Goal: Transaction & Acquisition: Purchase product/service

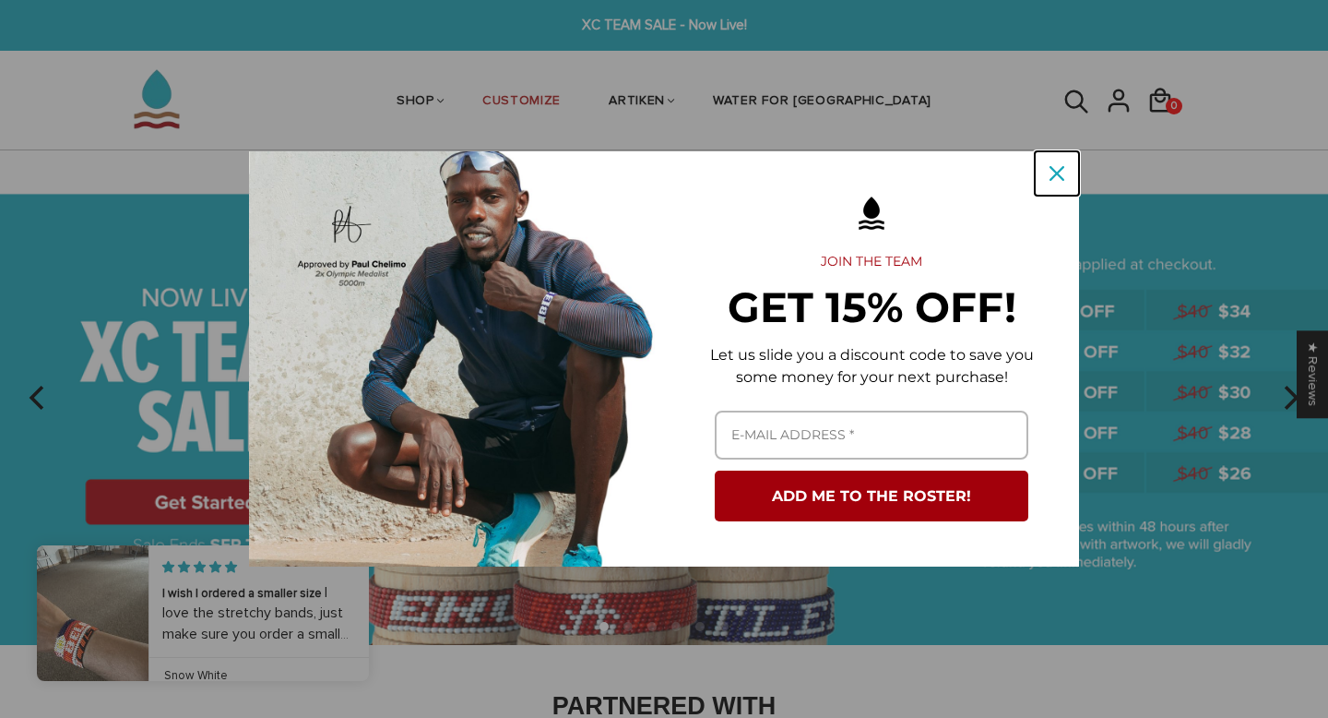
click at [1051, 172] on icon "close icon" at bounding box center [1057, 173] width 15 height 15
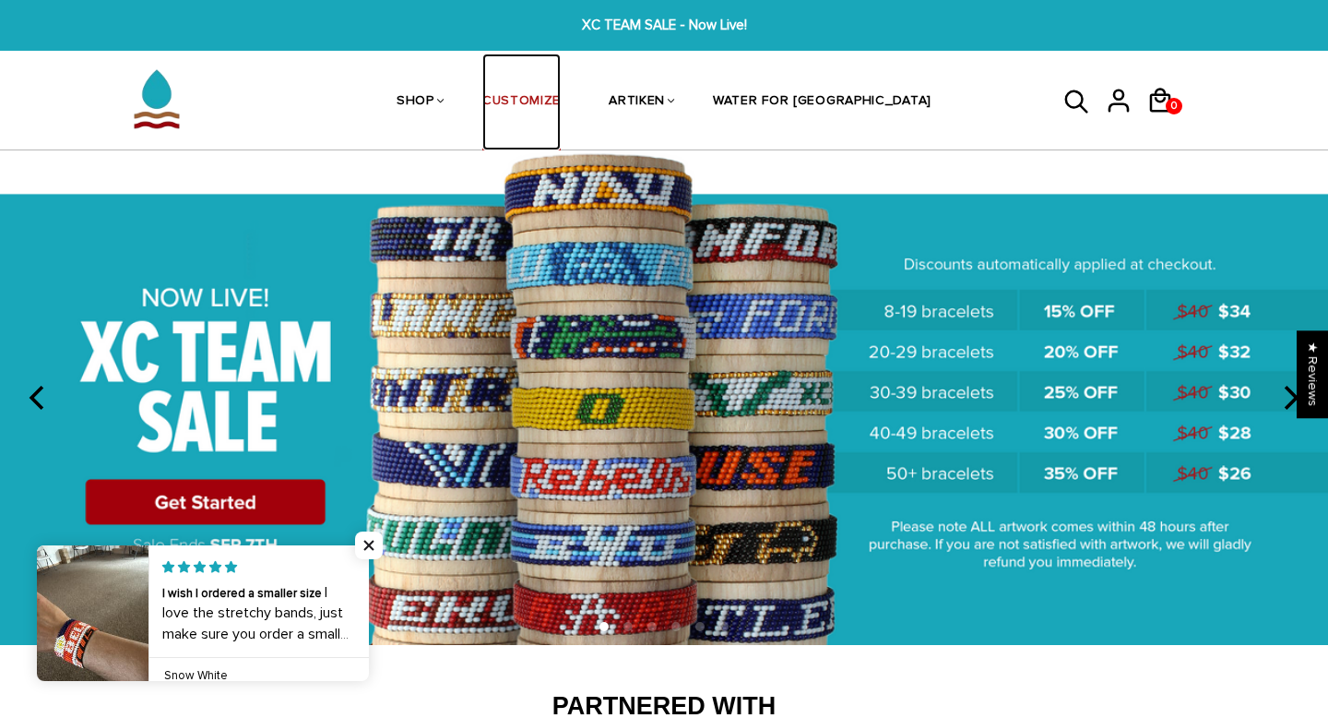
click at [561, 113] on link "CUSTOMIZE" at bounding box center [521, 102] width 78 height 98
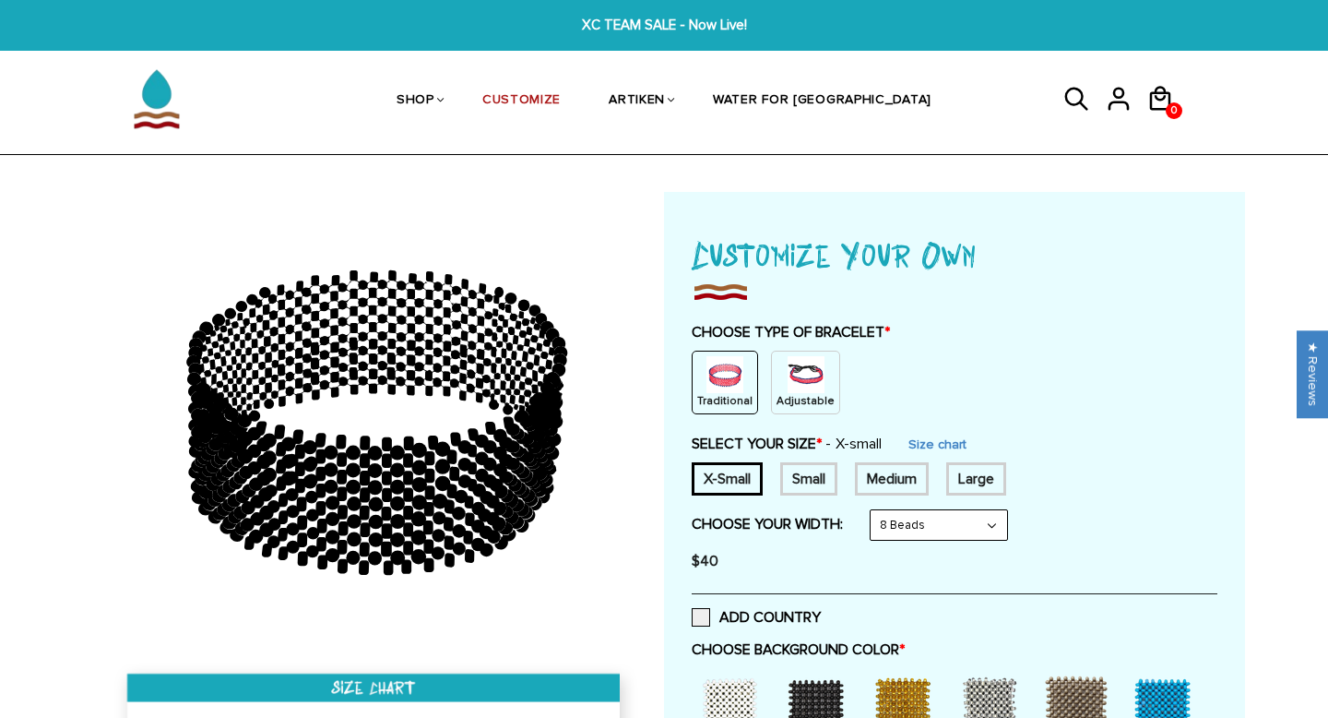
click at [800, 374] on img at bounding box center [806, 374] width 37 height 37
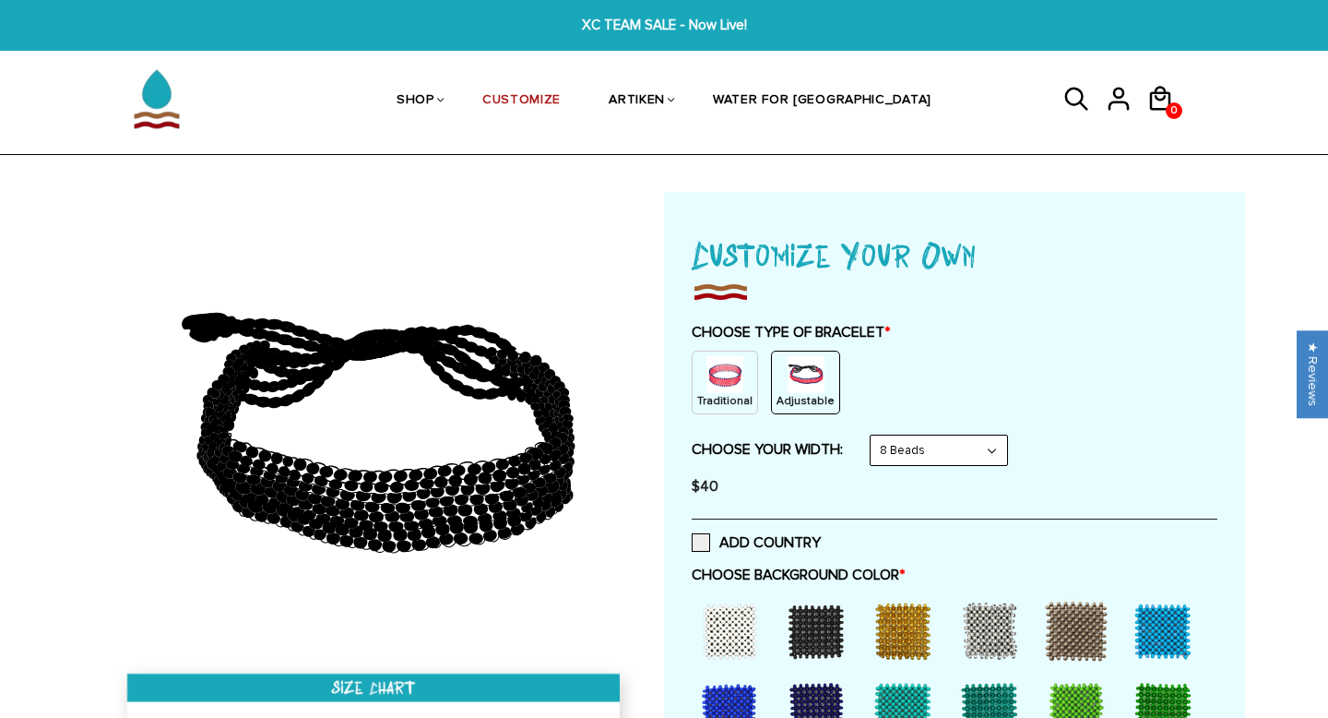
click at [730, 373] on img at bounding box center [724, 374] width 37 height 37
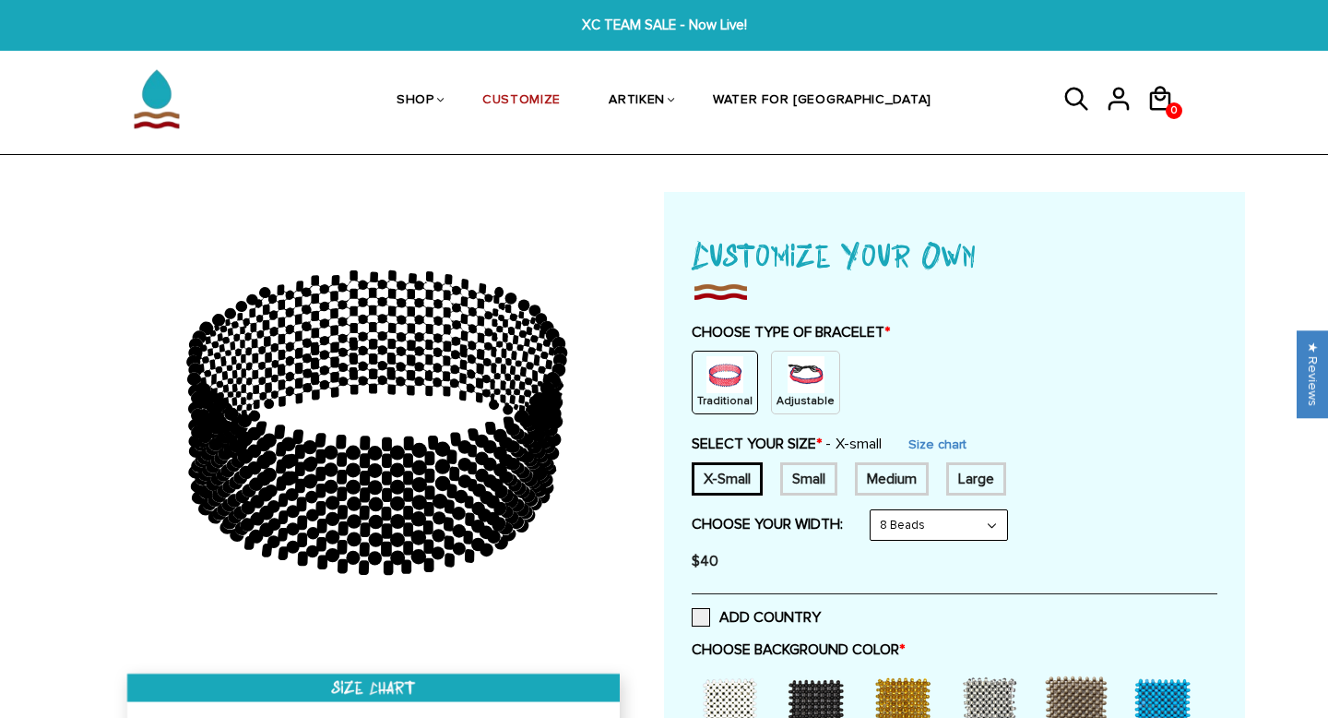
click at [811, 377] on img at bounding box center [806, 374] width 37 height 37
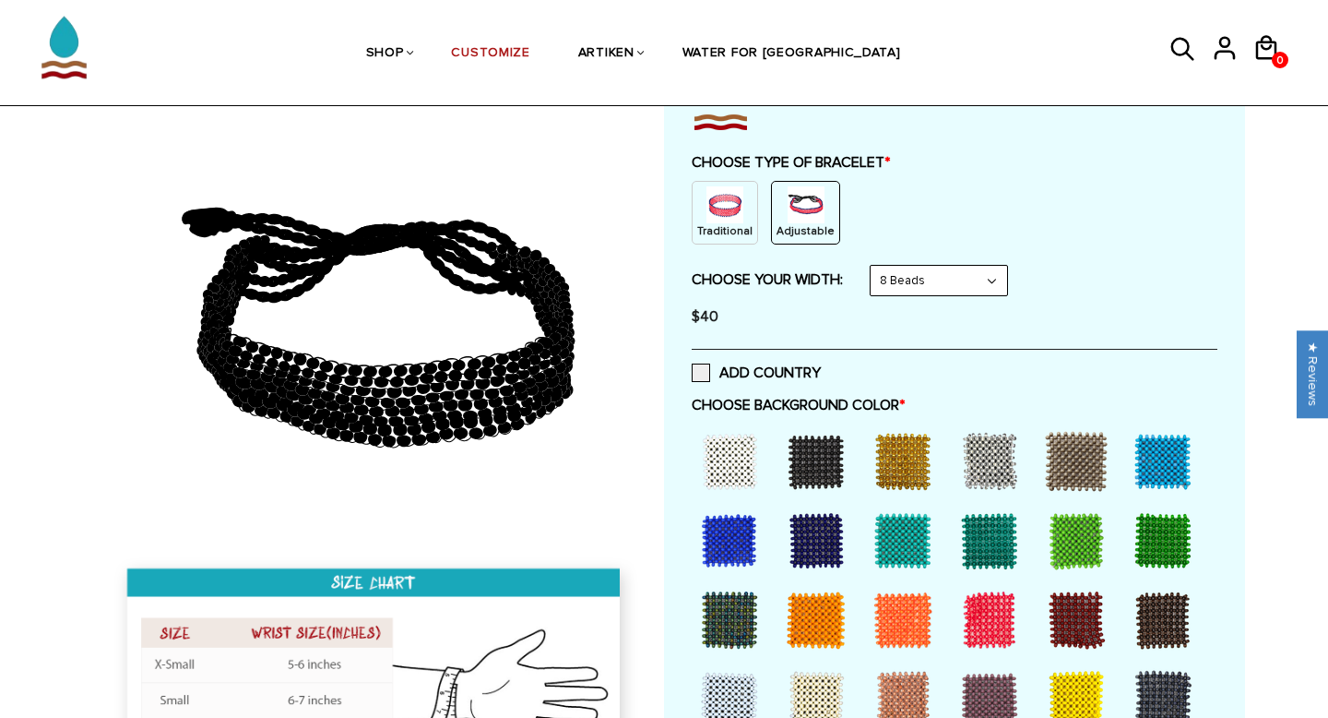
scroll to position [172, 0]
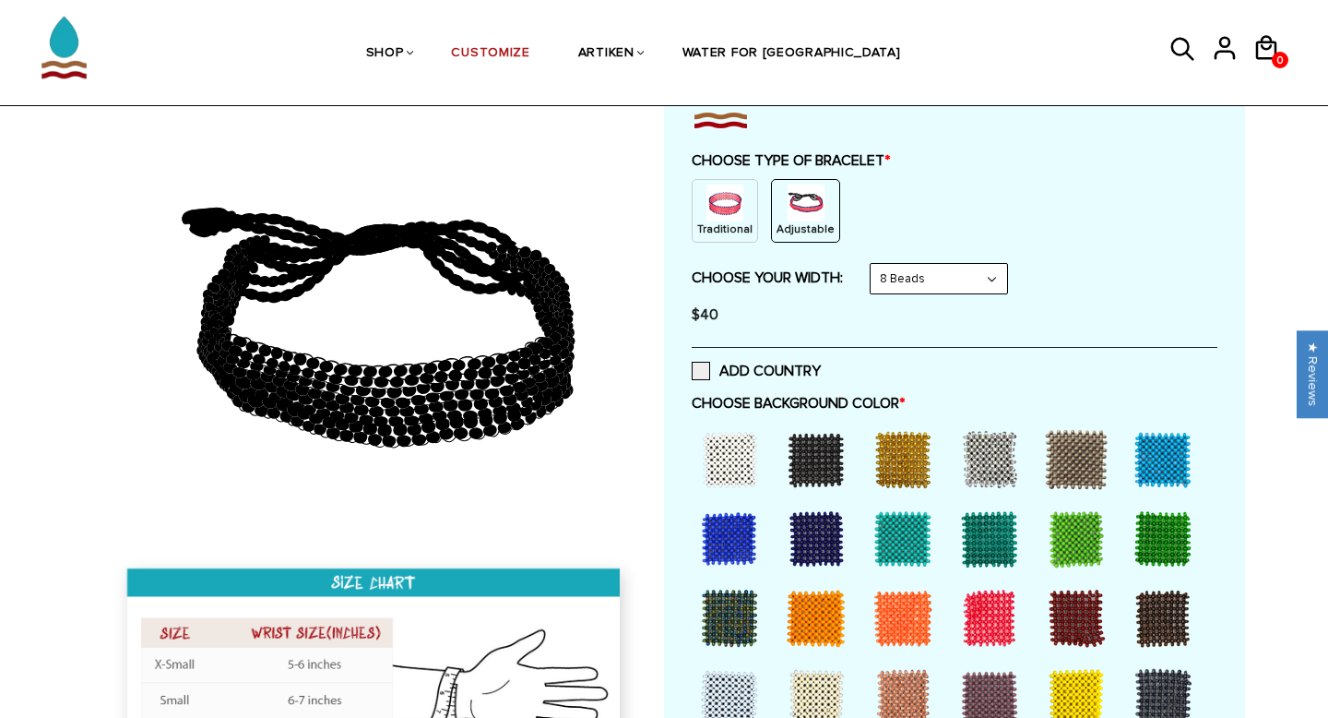
click at [920, 265] on select "8 Beads 6 Beads 10 Beads" at bounding box center [939, 279] width 137 height 30
click at [874, 264] on select "8 Beads 6 Beads 10 Beads" at bounding box center [939, 279] width 137 height 30
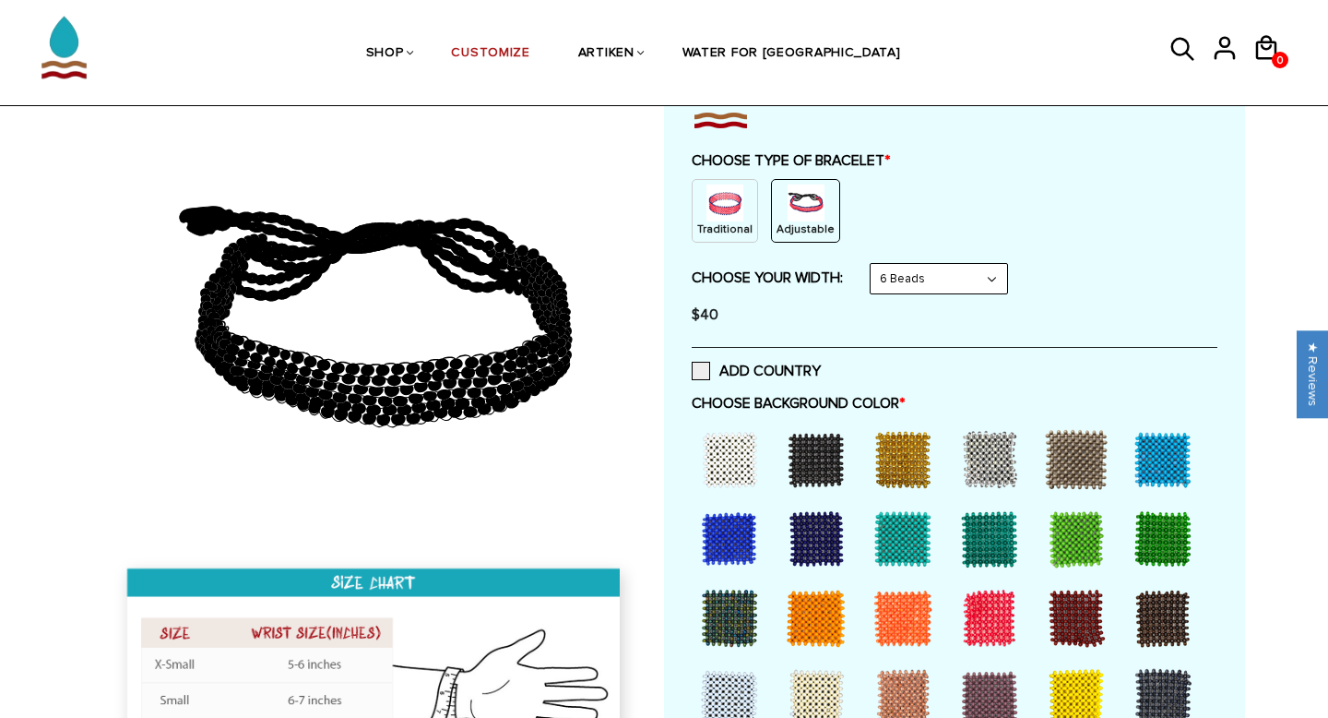
click at [926, 289] on select "8 Beads 6 Beads 10 Beads" at bounding box center [939, 279] width 137 height 30
click at [874, 264] on select "8 Beads 6 Beads 10 Beads" at bounding box center [939, 279] width 137 height 30
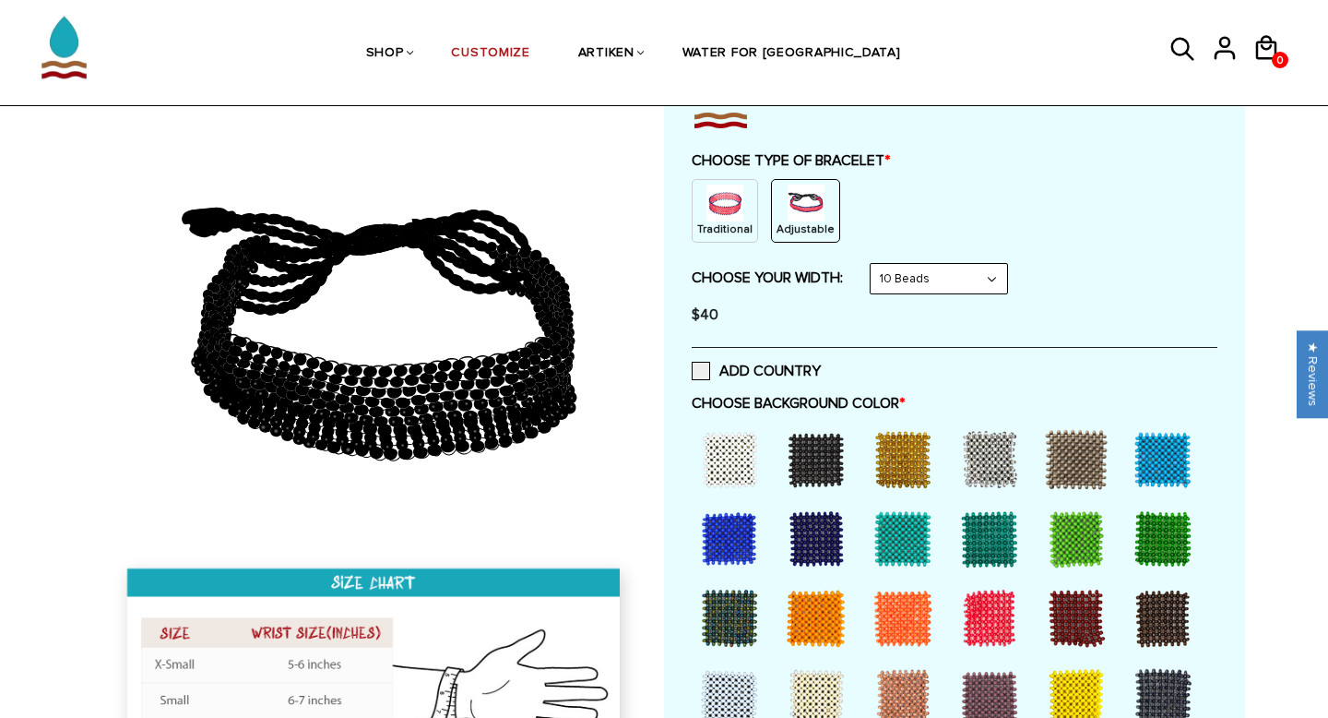
click at [924, 289] on select "8 Beads 6 Beads 10 Beads" at bounding box center [939, 279] width 137 height 30
select select "6-beads"
click at [874, 264] on select "8 Beads 6 Beads 10 Beads" at bounding box center [939, 279] width 137 height 30
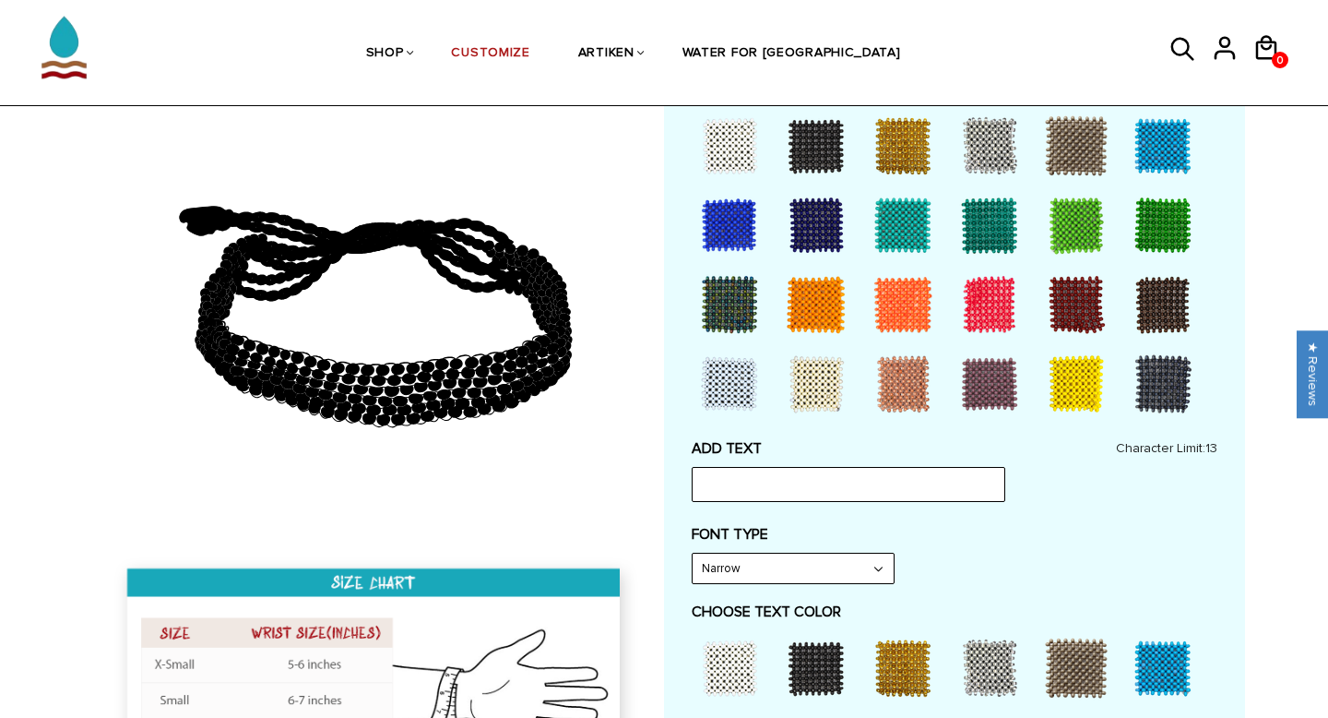
scroll to position [493, 0]
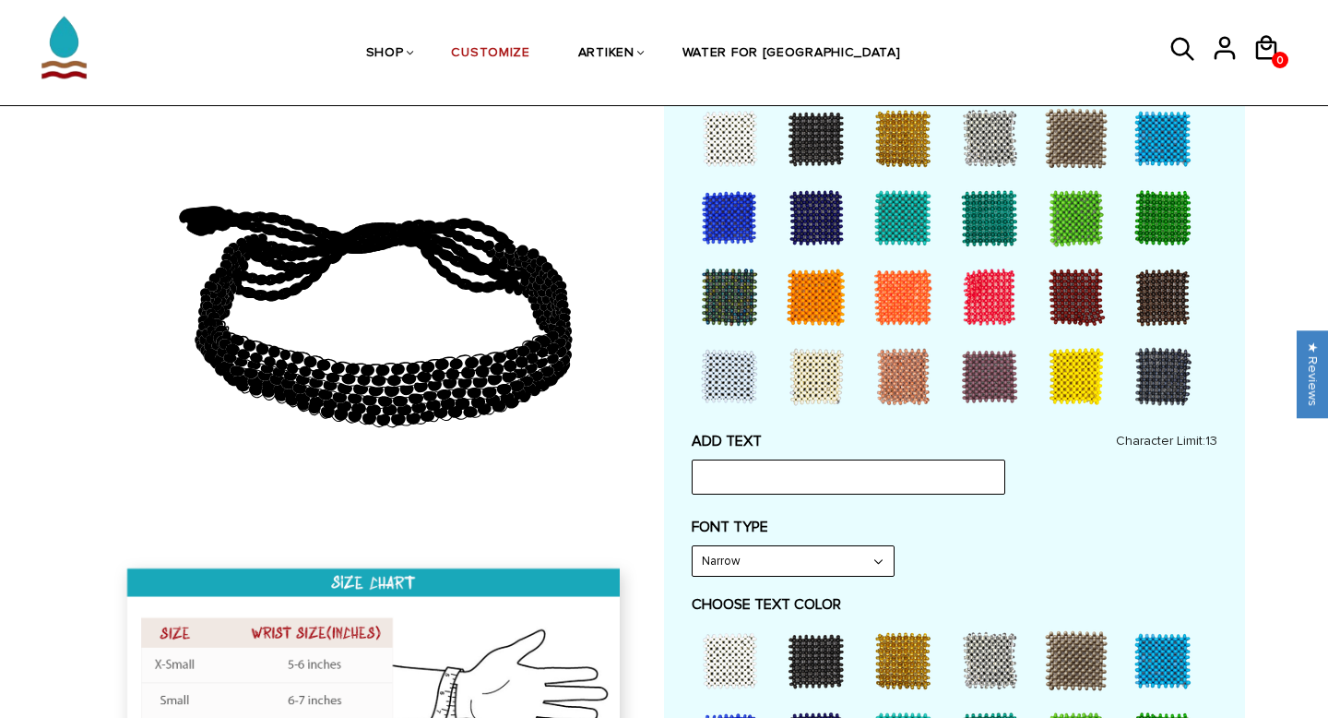
click at [570, 334] on icon at bounding box center [567, 334] width 6 height 12
click at [818, 308] on div at bounding box center [816, 297] width 74 height 74
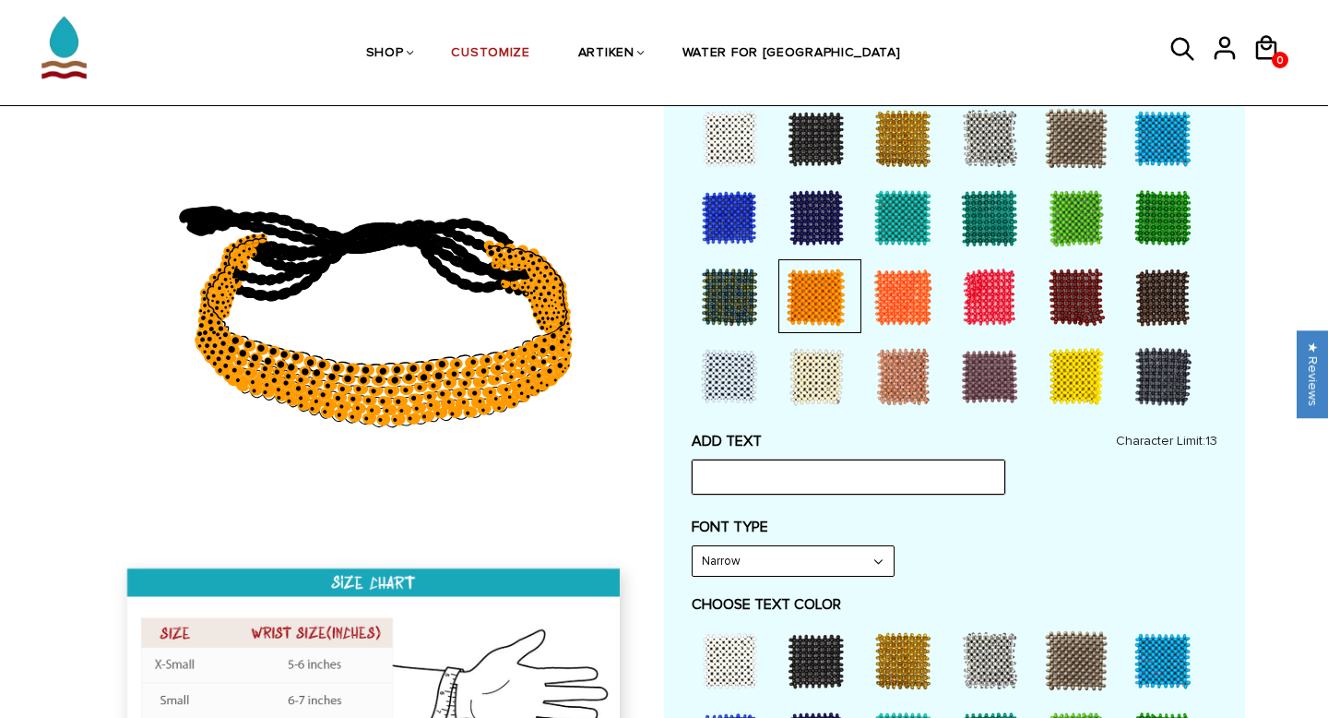
click at [718, 477] on input "text" at bounding box center [849, 476] width 314 height 35
click at [821, 655] on div at bounding box center [816, 660] width 74 height 74
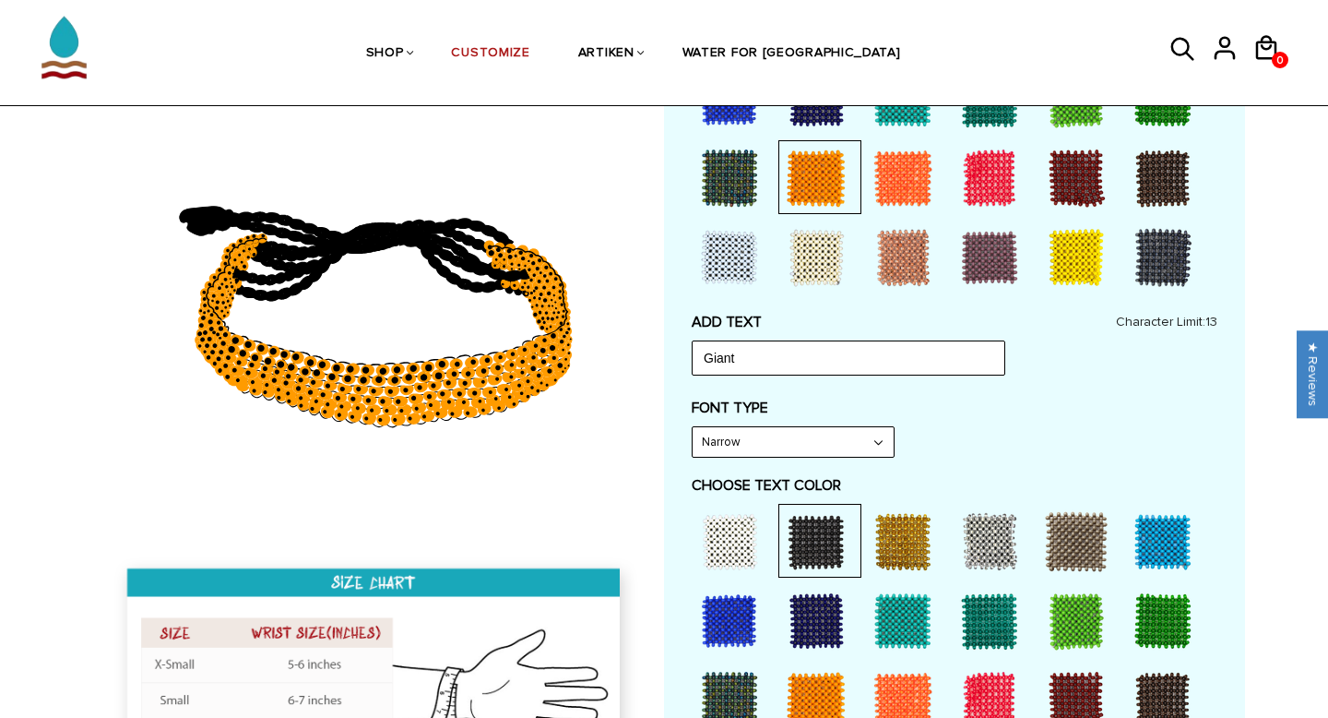
scroll to position [651, 0]
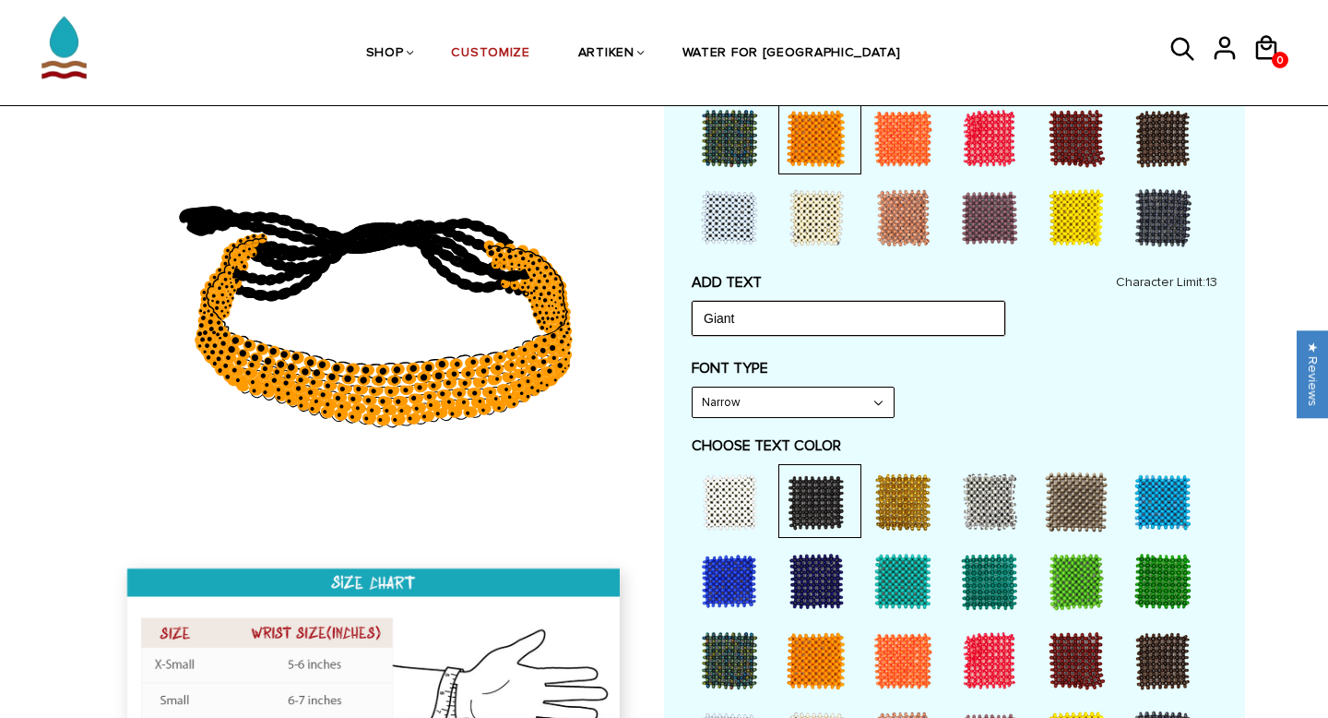
click at [766, 328] on input "Giant" at bounding box center [849, 318] width 314 height 35
drag, startPoint x: 823, startPoint y: 328, endPoint x: 582, endPoint y: 312, distance: 241.3
click at [582, 312] on div at bounding box center [664, 297] width 1162 height 1512
type input "S"
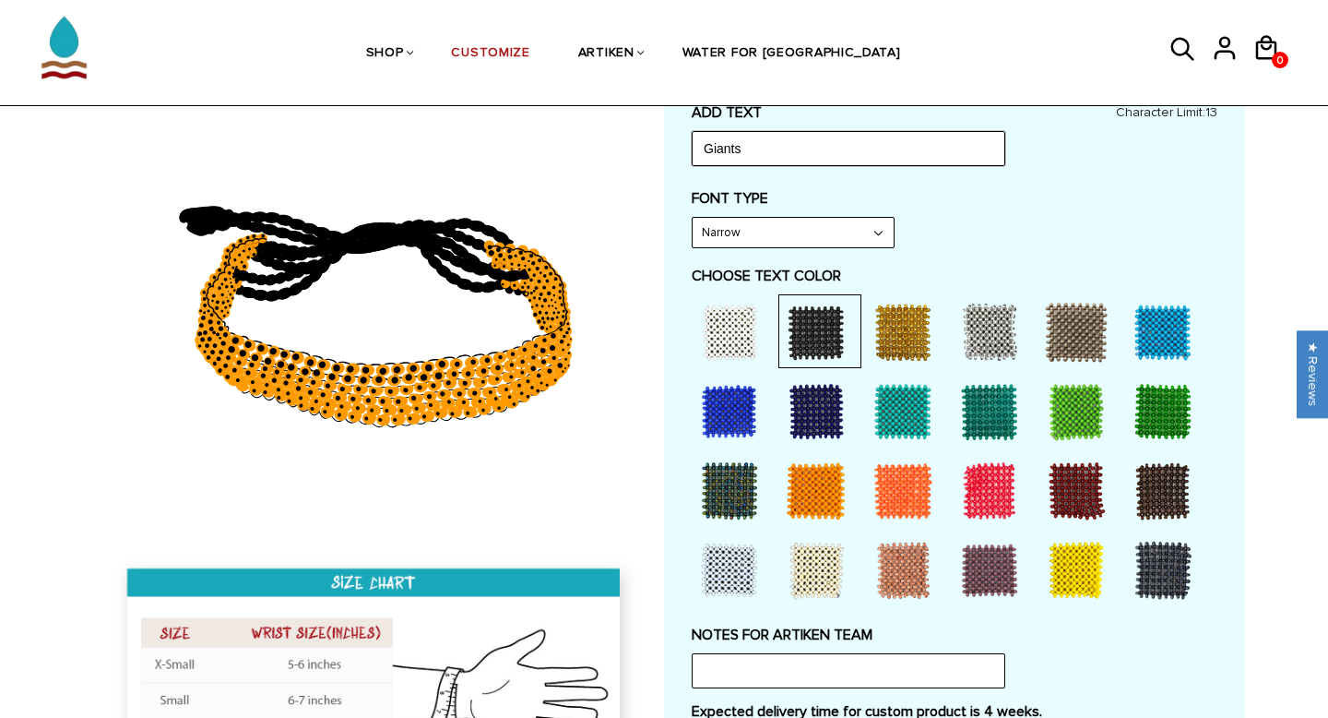
scroll to position [833, 0]
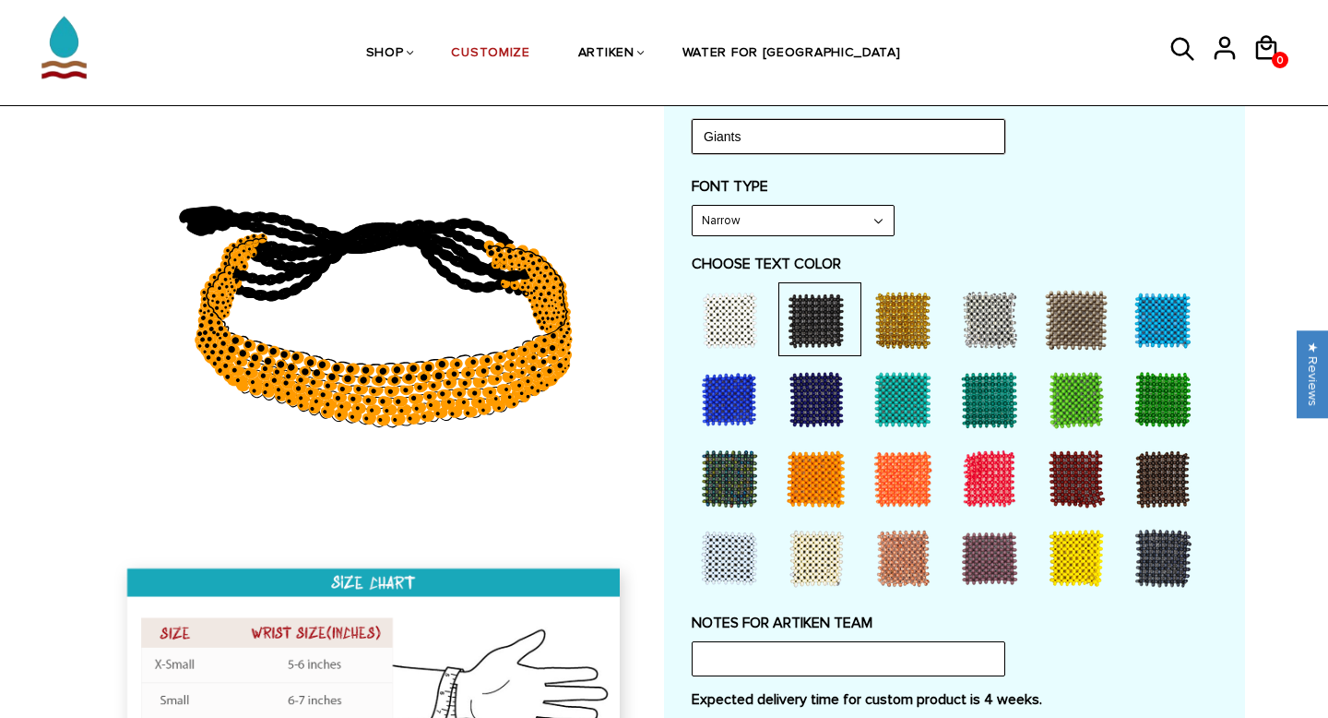
type input "Giants"
click at [699, 306] on div at bounding box center [730, 320] width 74 height 74
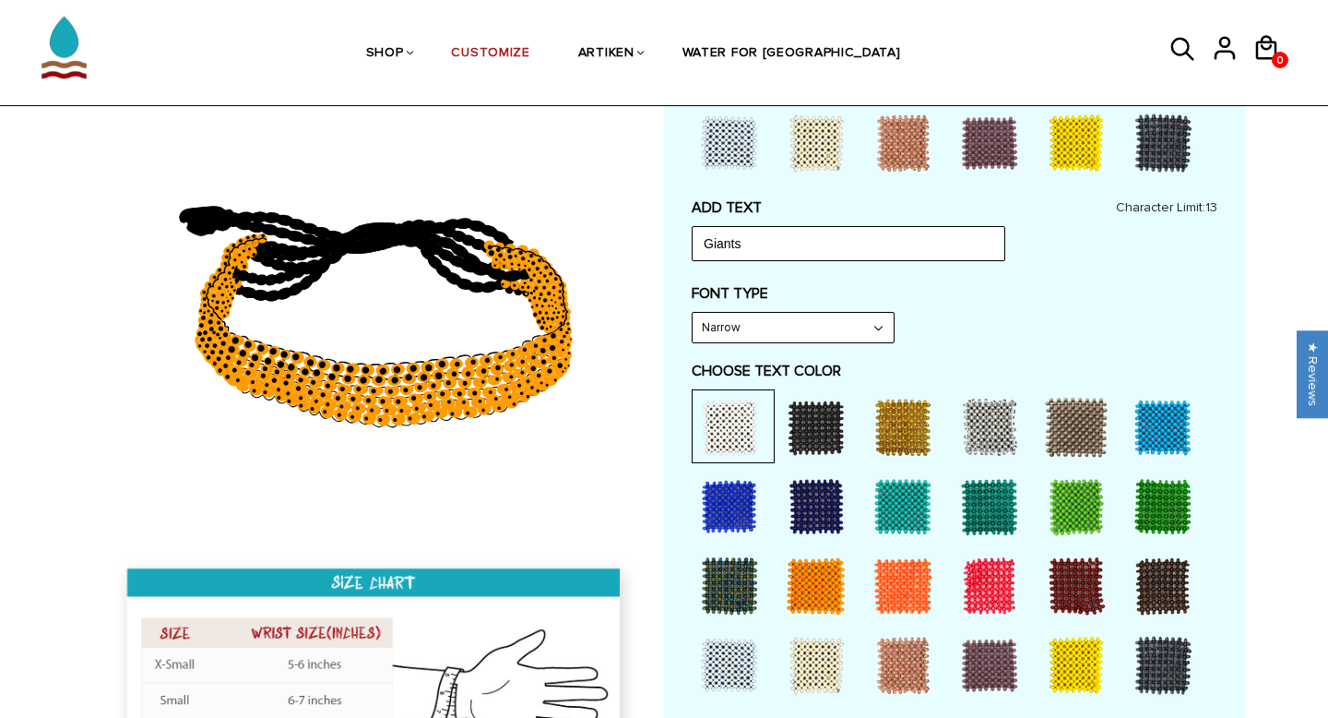
scroll to position [727, 0]
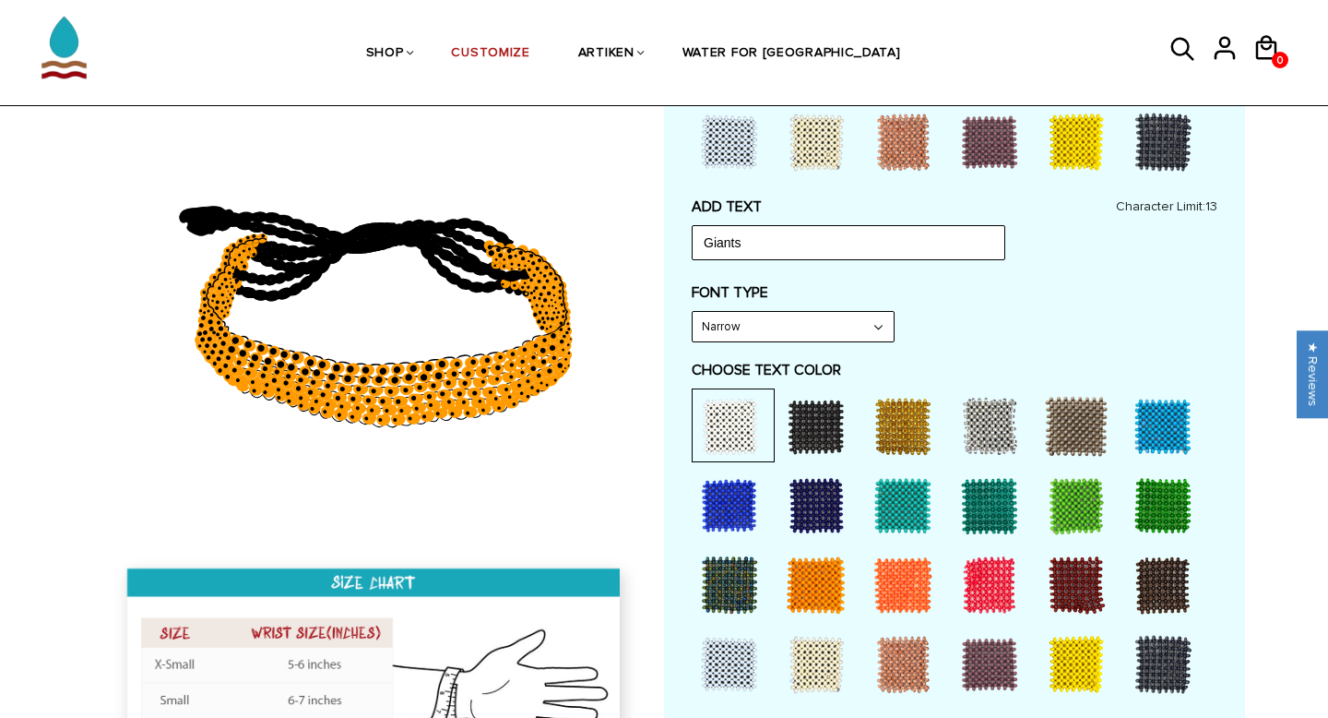
click at [735, 338] on select "Narrow Bold" at bounding box center [793, 327] width 201 height 30
click at [693, 312] on select "Narrow Bold" at bounding box center [793, 327] width 201 height 30
click at [739, 327] on select "Narrow Bold" at bounding box center [793, 327] width 201 height 30
select select "Narrow"
click at [693, 312] on select "Narrow Bold" at bounding box center [793, 327] width 201 height 30
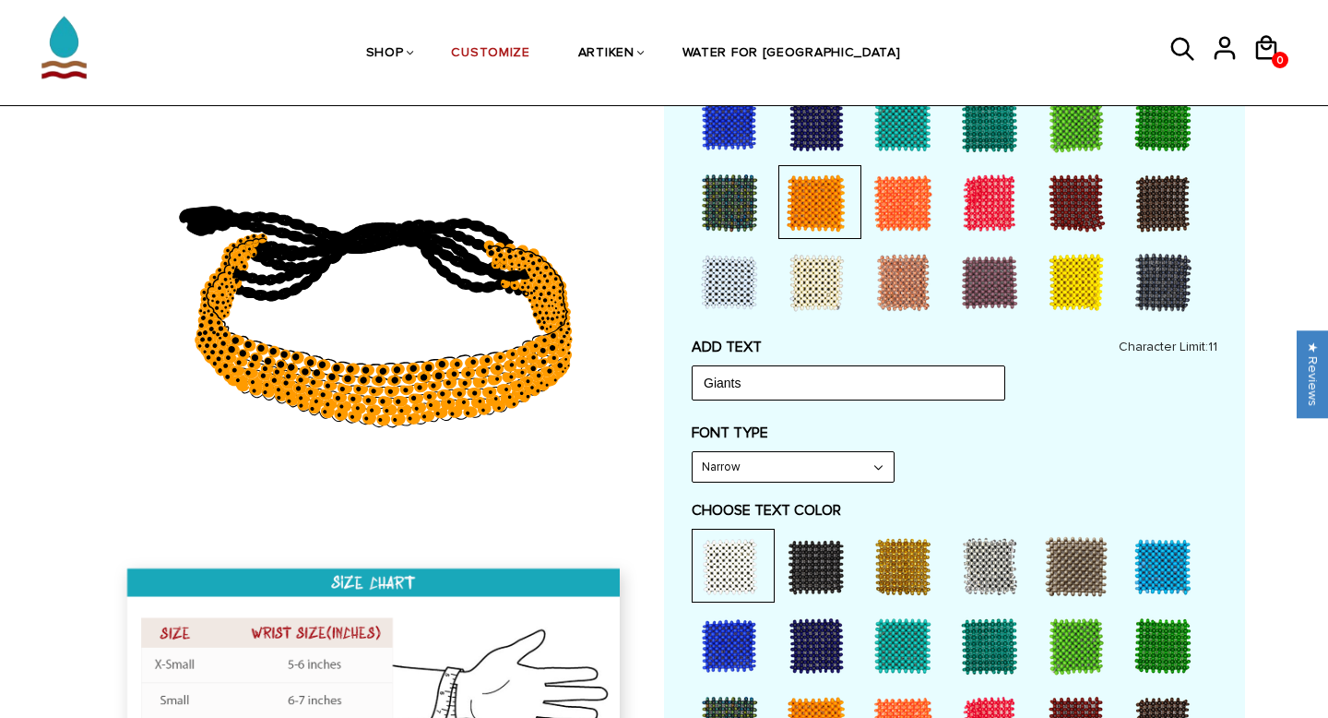
scroll to position [586, 0]
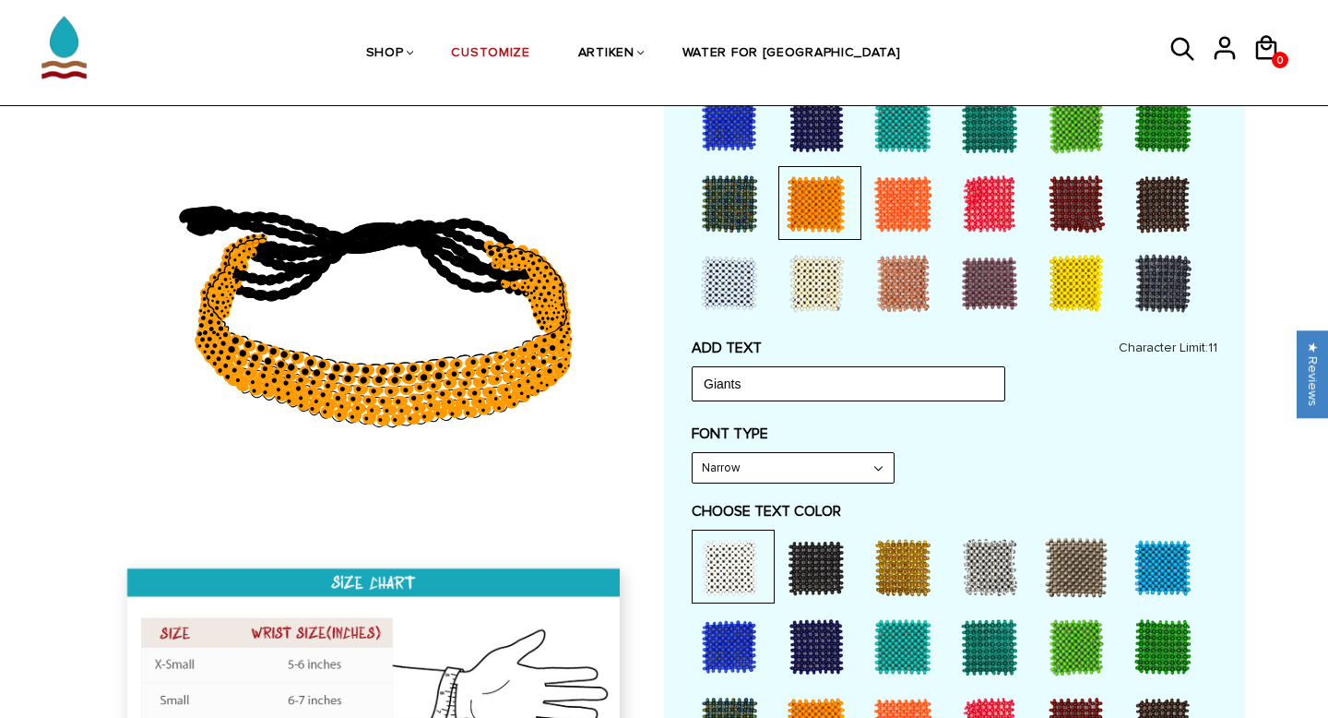
click at [738, 298] on div at bounding box center [730, 283] width 74 height 74
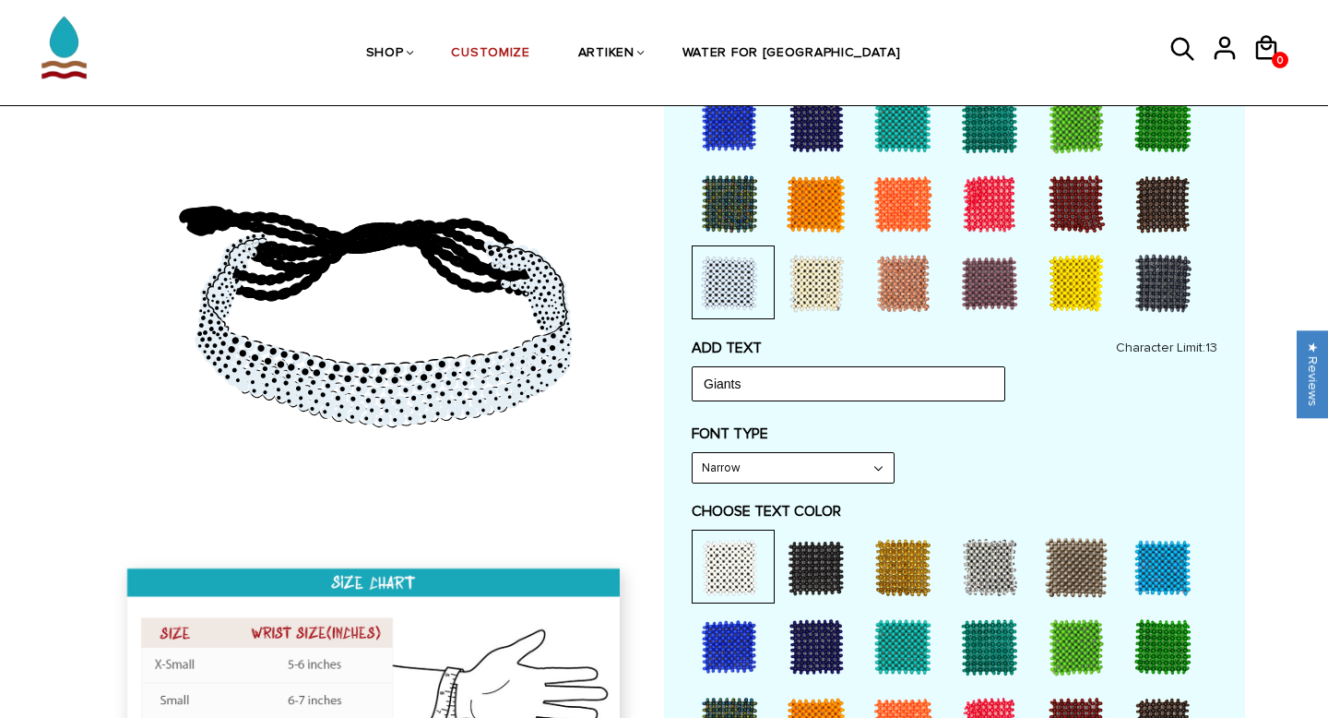
click at [798, 236] on div at bounding box center [816, 204] width 74 height 74
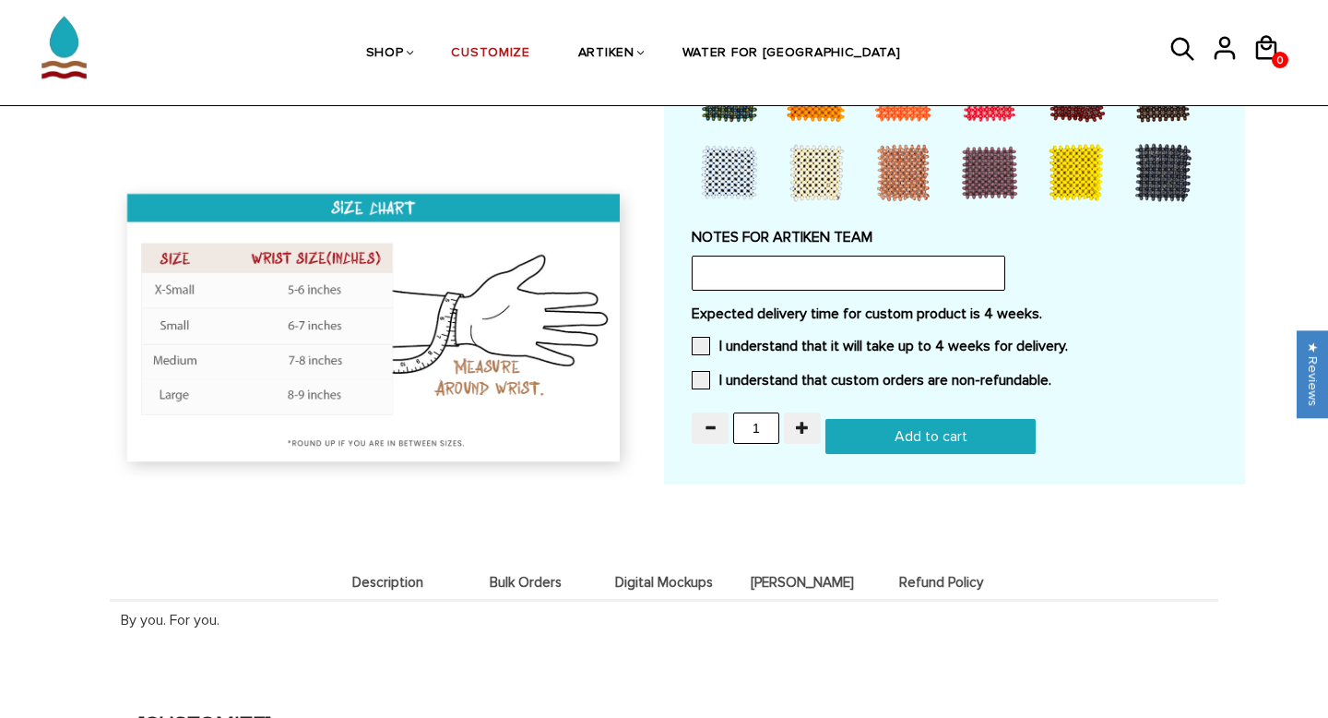
scroll to position [1229, 0]
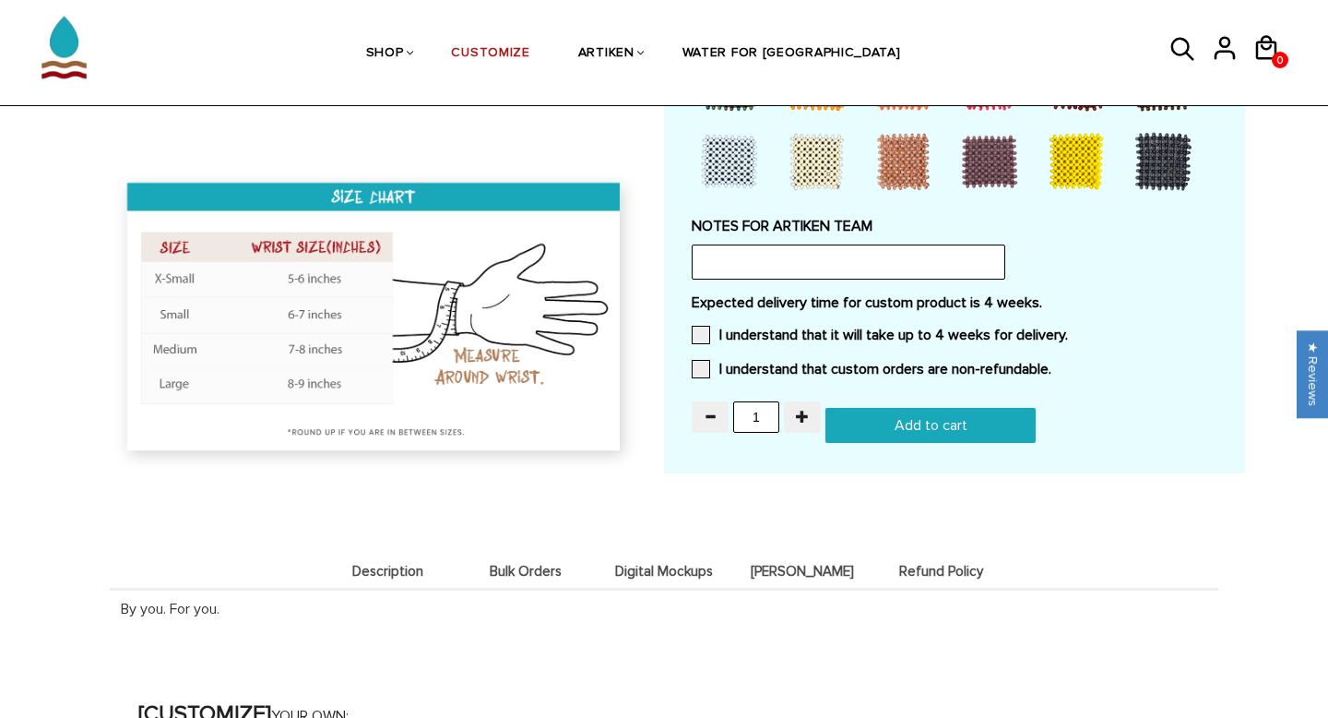
click at [1120, 242] on div "NOTES FOR ARTIKEN TEAM" at bounding box center [955, 248] width 526 height 63
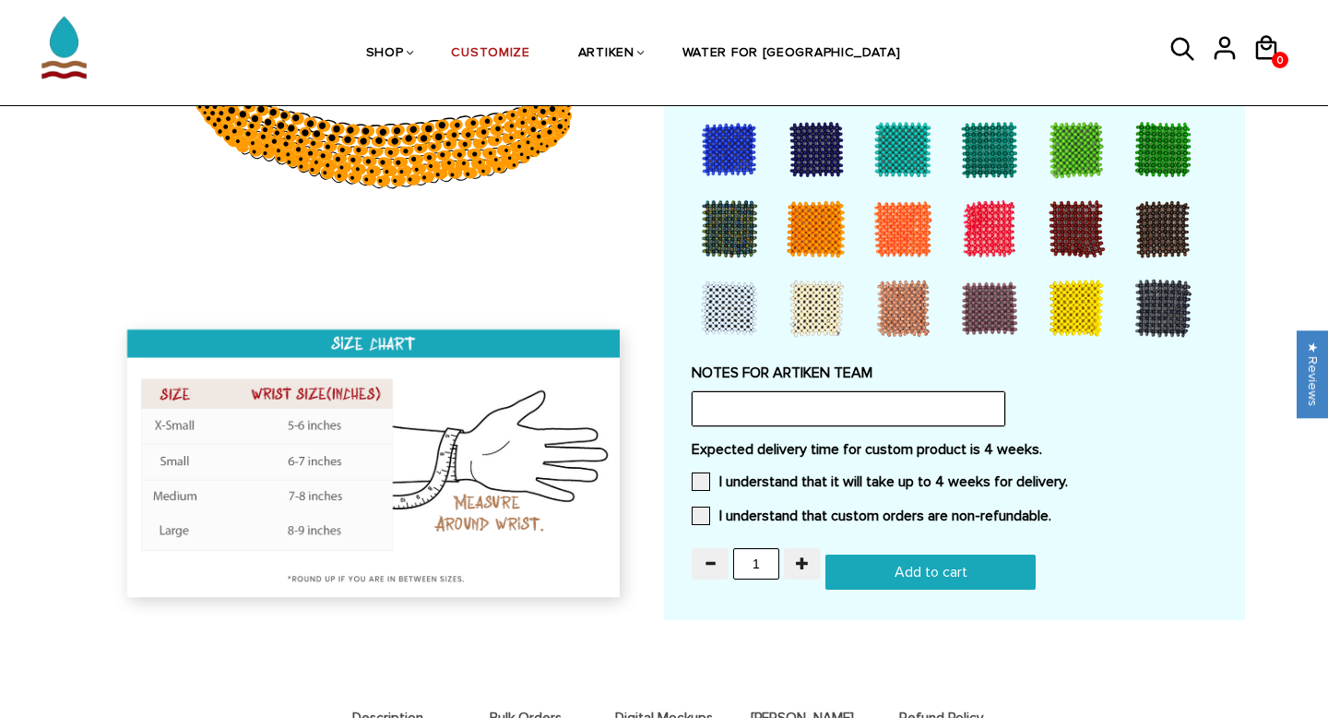
click at [861, 408] on input "text" at bounding box center [849, 408] width 314 height 35
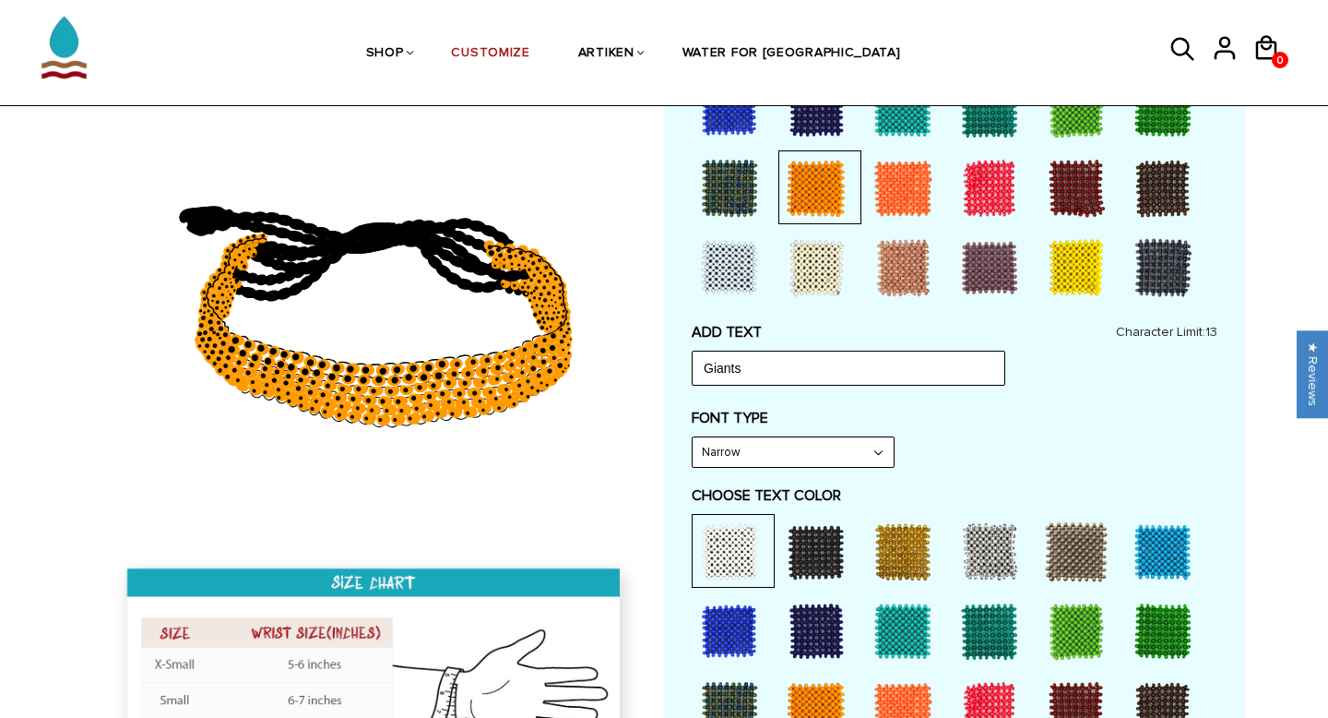
scroll to position [710, 0]
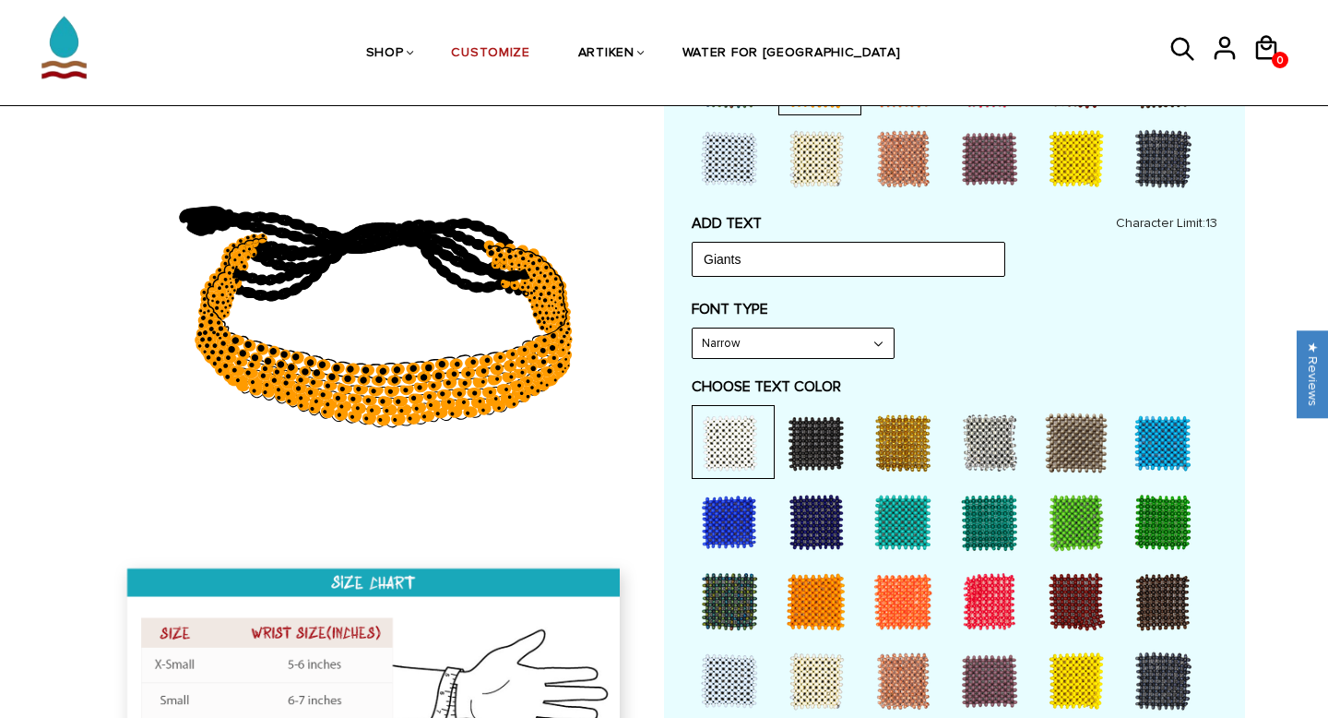
click at [825, 469] on div at bounding box center [816, 443] width 74 height 74
click at [837, 353] on select "Narrow Bold" at bounding box center [793, 343] width 201 height 30
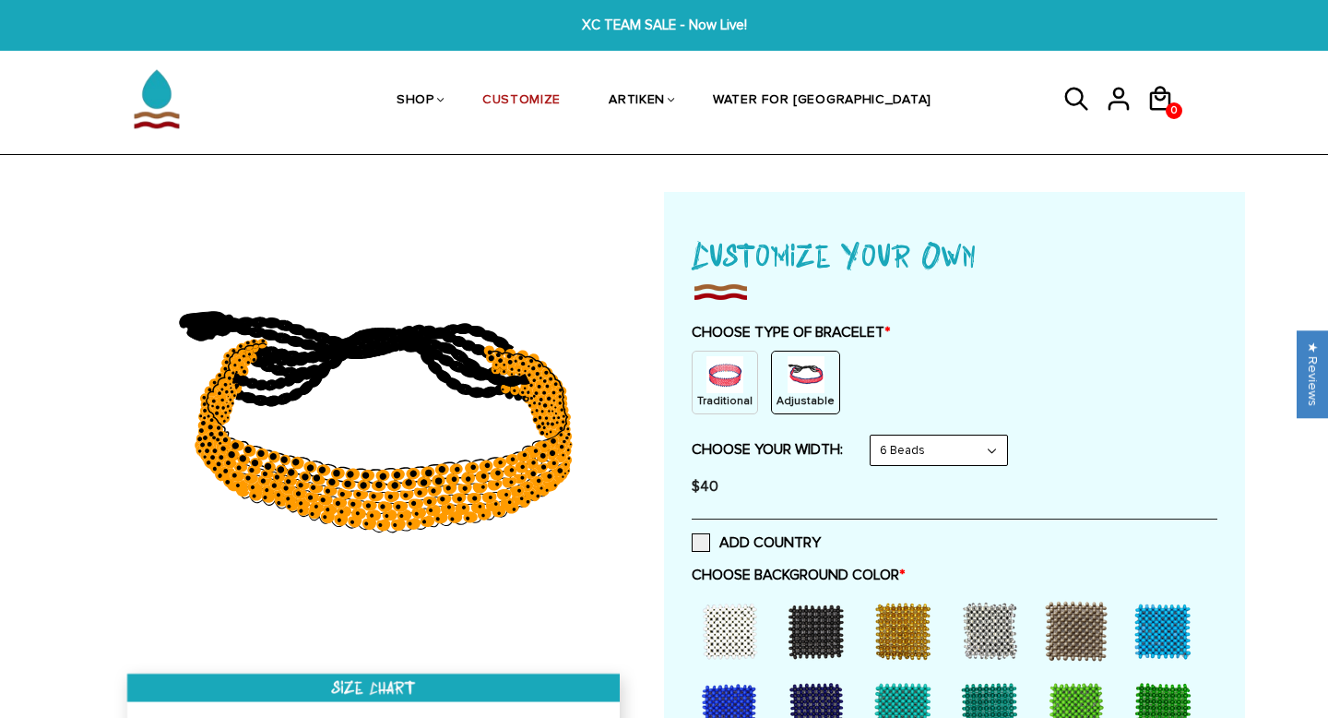
scroll to position [1, 0]
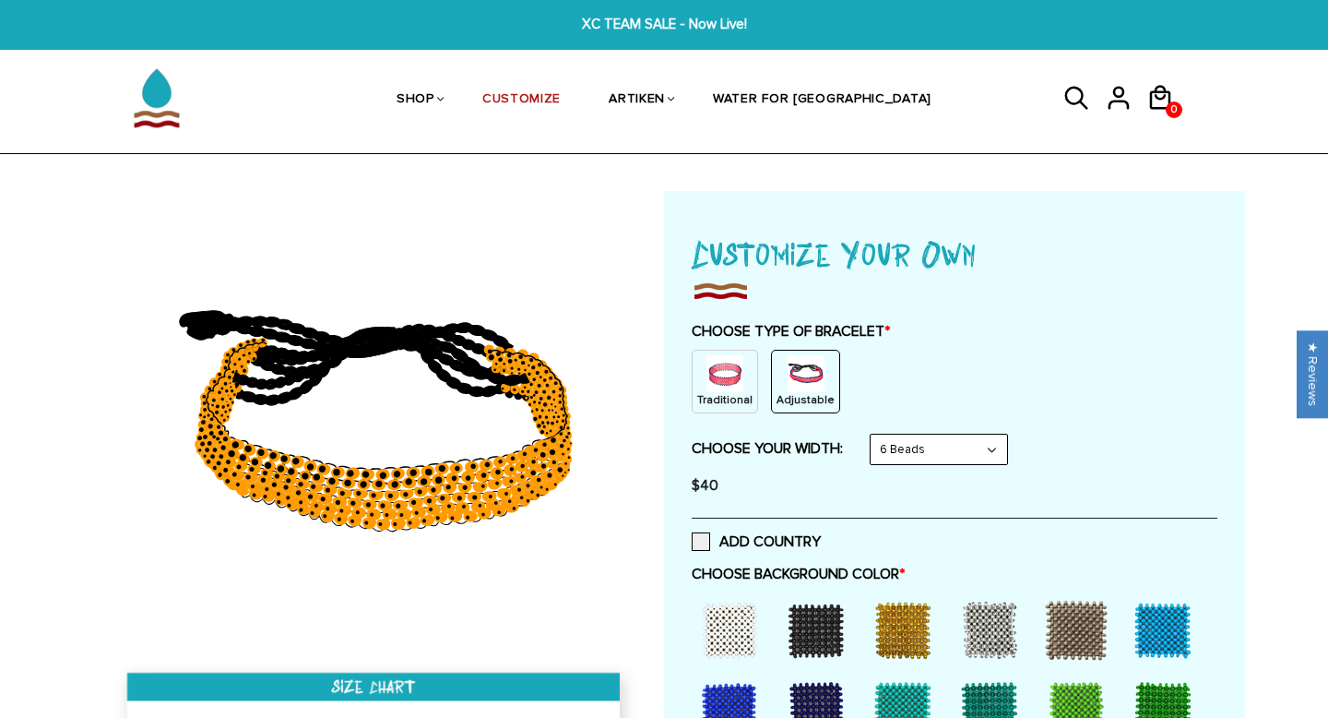
click at [724, 398] on p "Traditional" at bounding box center [724, 400] width 55 height 16
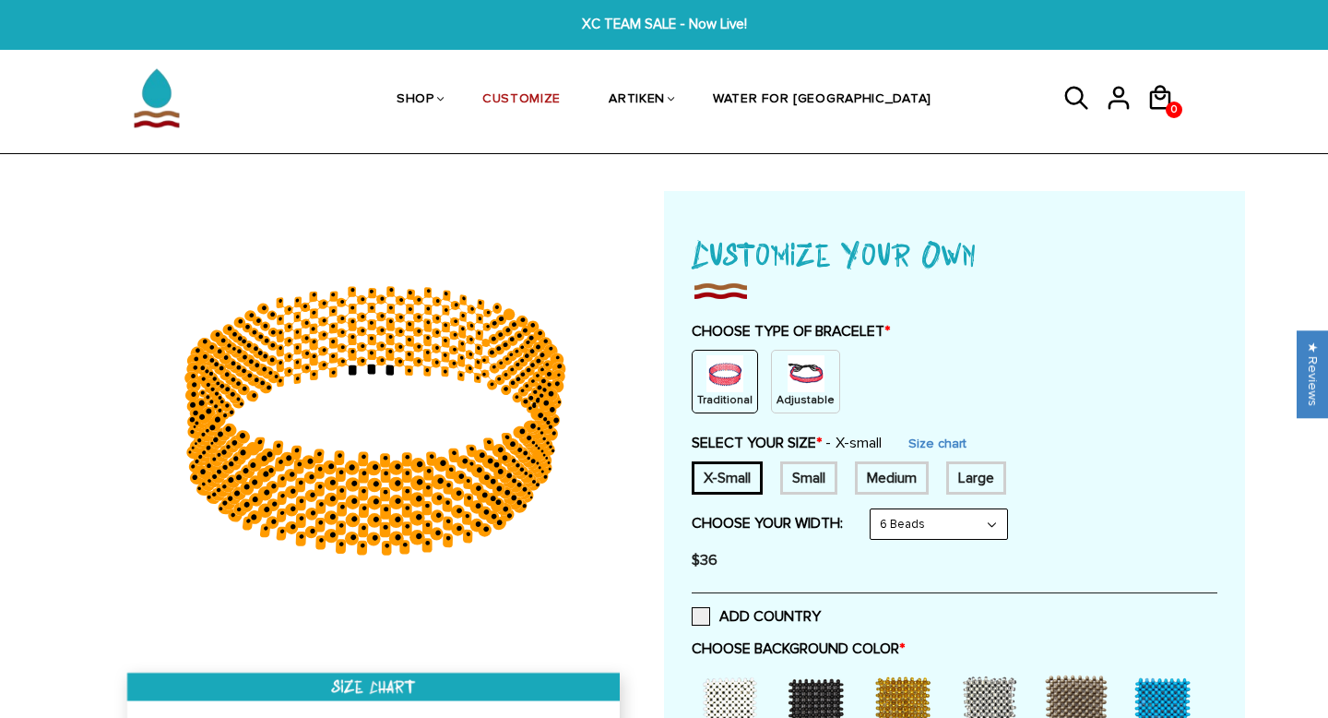
click at [881, 469] on div "Medium" at bounding box center [892, 477] width 74 height 33
click at [796, 387] on img at bounding box center [806, 373] width 37 height 37
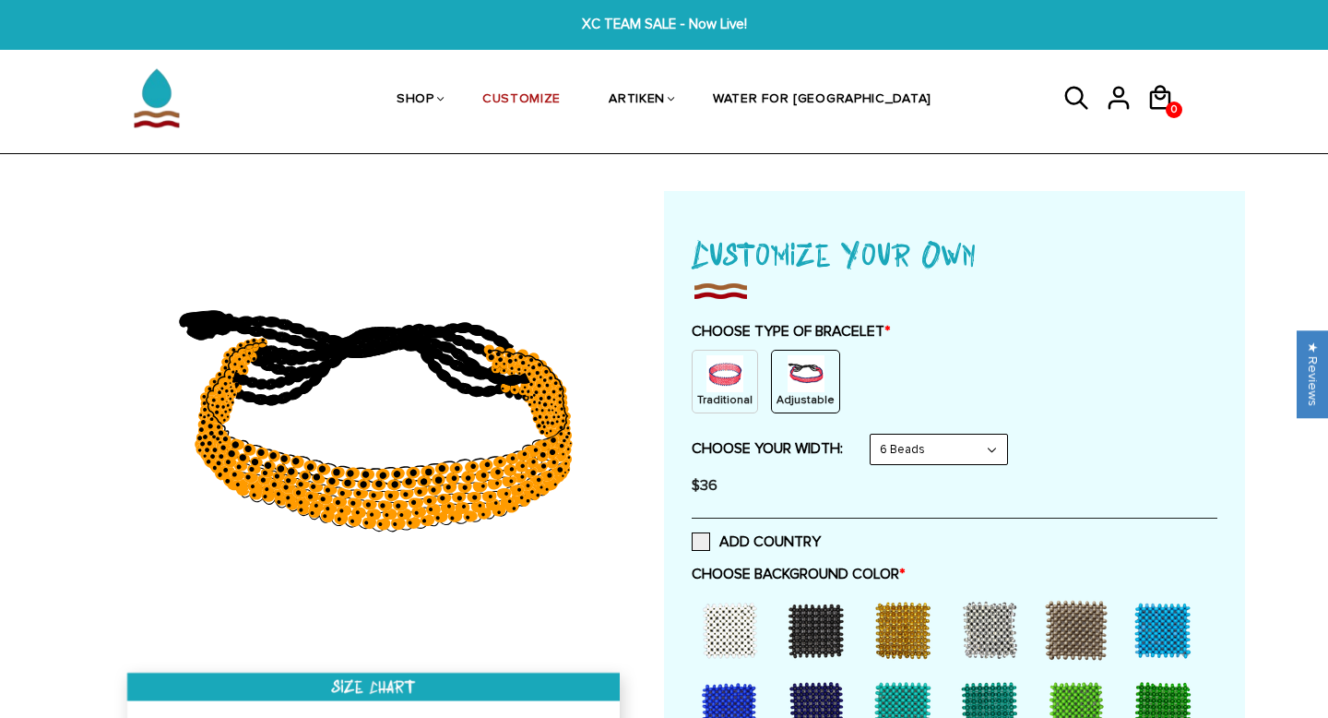
click at [969, 432] on div "CHOOSE TYPE OF BRACELET * Traditional Adjustable Traditional / X-Small / 8 Bead…" at bounding box center [955, 413] width 526 height 183
click at [965, 453] on select "8 Beads 6 Beads 10 Beads" at bounding box center [939, 449] width 137 height 30
click at [874, 434] on select "8 Beads 6 Beads 10 Beads" at bounding box center [939, 449] width 137 height 30
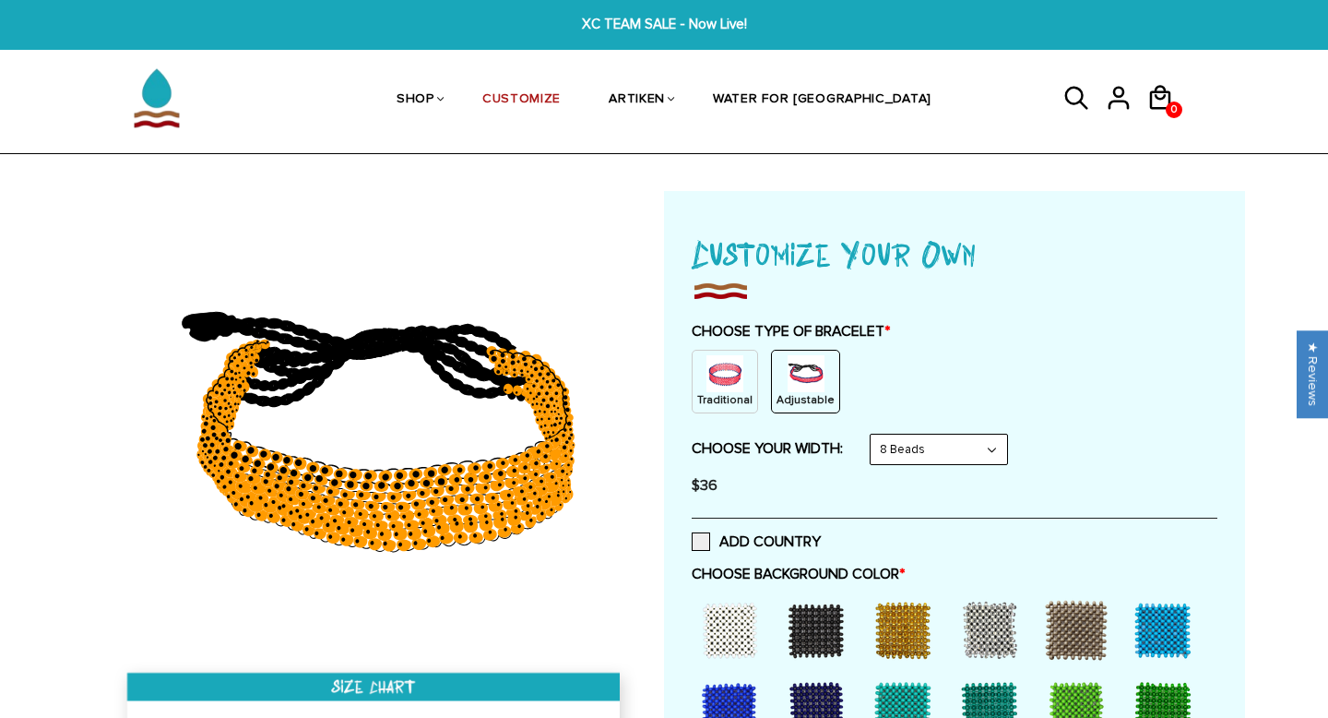
click at [937, 464] on select "8 Beads 6 Beads 10 Beads" at bounding box center [939, 449] width 137 height 30
select select "6-beads"
click at [874, 434] on select "8 Beads 6 Beads 10 Beads" at bounding box center [939, 449] width 137 height 30
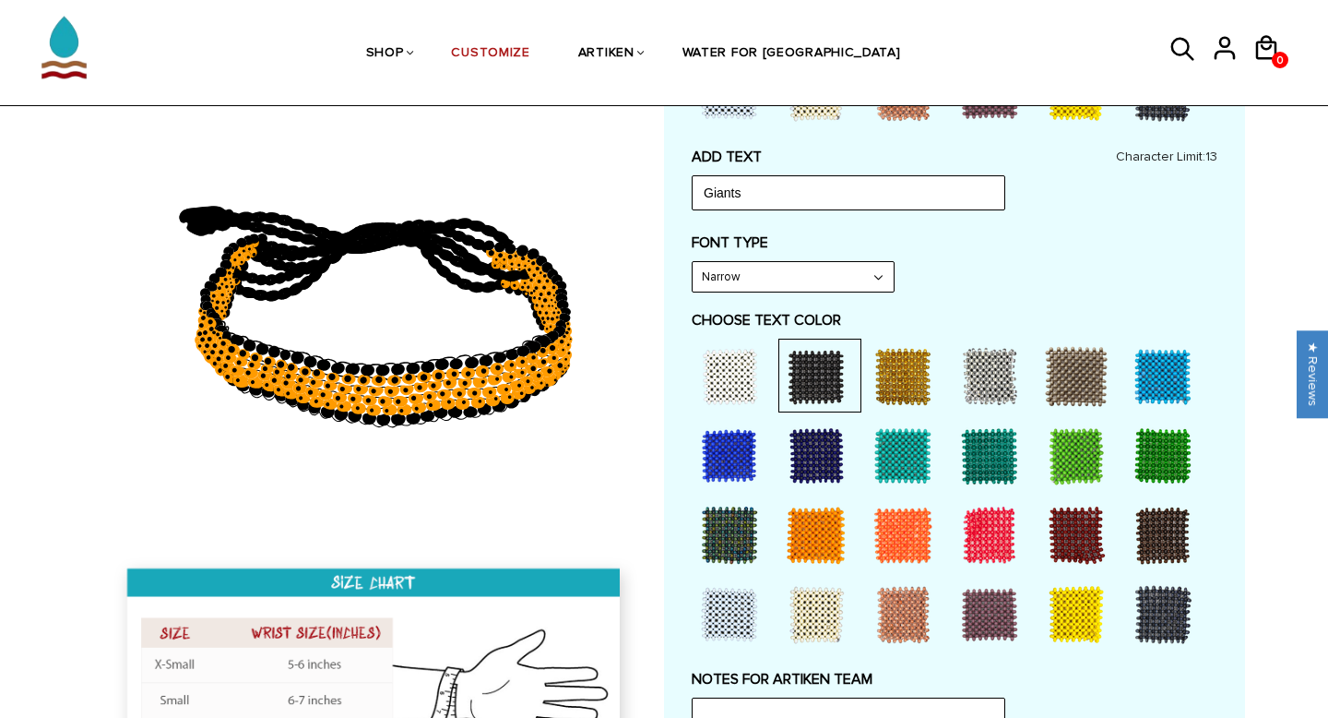
scroll to position [779, 0]
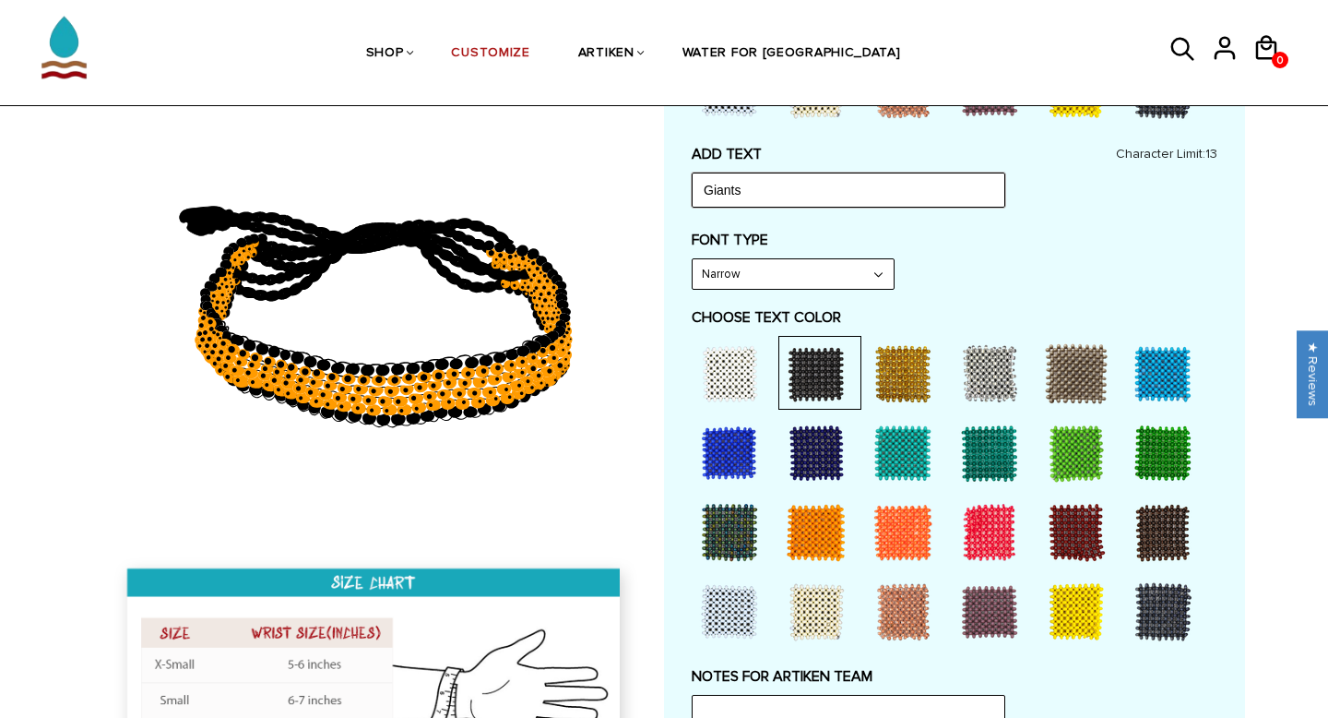
click at [775, 182] on input "Giants" at bounding box center [849, 189] width 314 height 35
drag, startPoint x: 775, startPoint y: 182, endPoint x: 638, endPoint y: 182, distance: 136.5
click at [638, 182] on div at bounding box center [664, 168] width 1162 height 1512
click at [727, 391] on div at bounding box center [730, 374] width 74 height 74
click at [1152, 604] on div at bounding box center [1163, 612] width 74 height 74
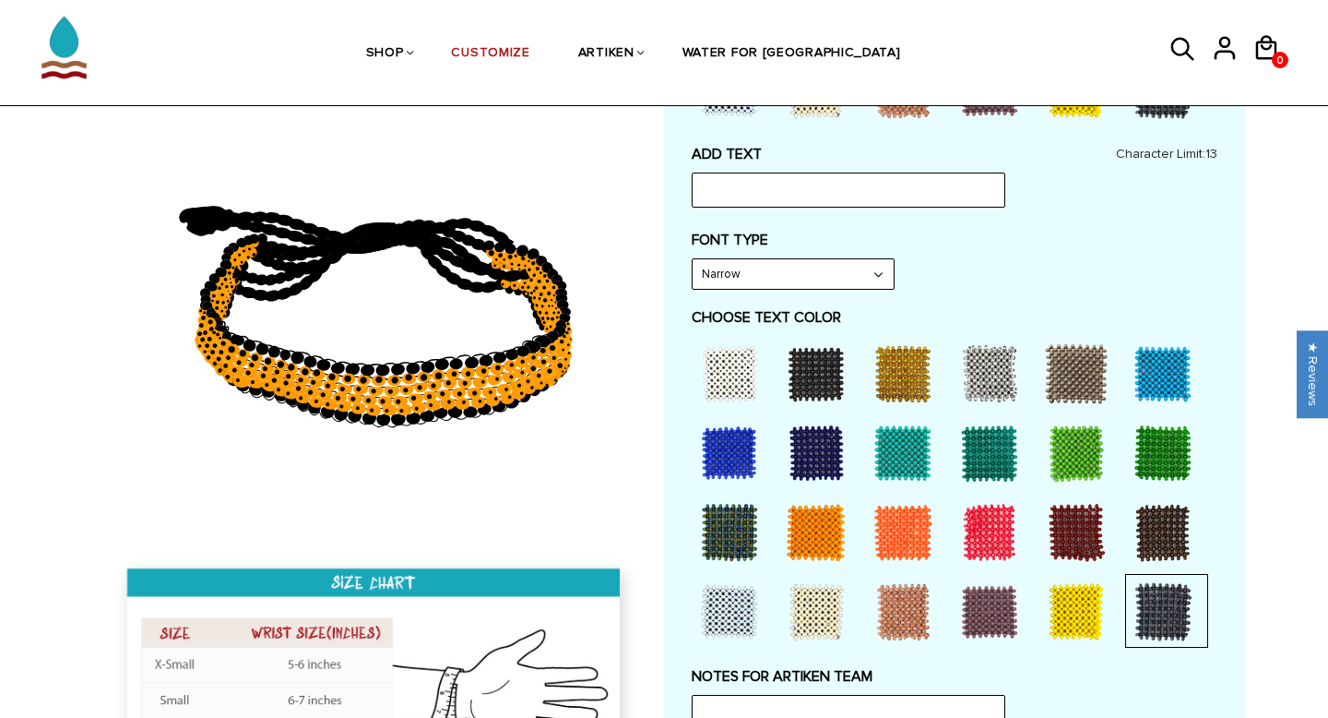
click at [801, 374] on div at bounding box center [816, 374] width 74 height 74
click at [707, 191] on input "text" at bounding box center [849, 189] width 314 height 35
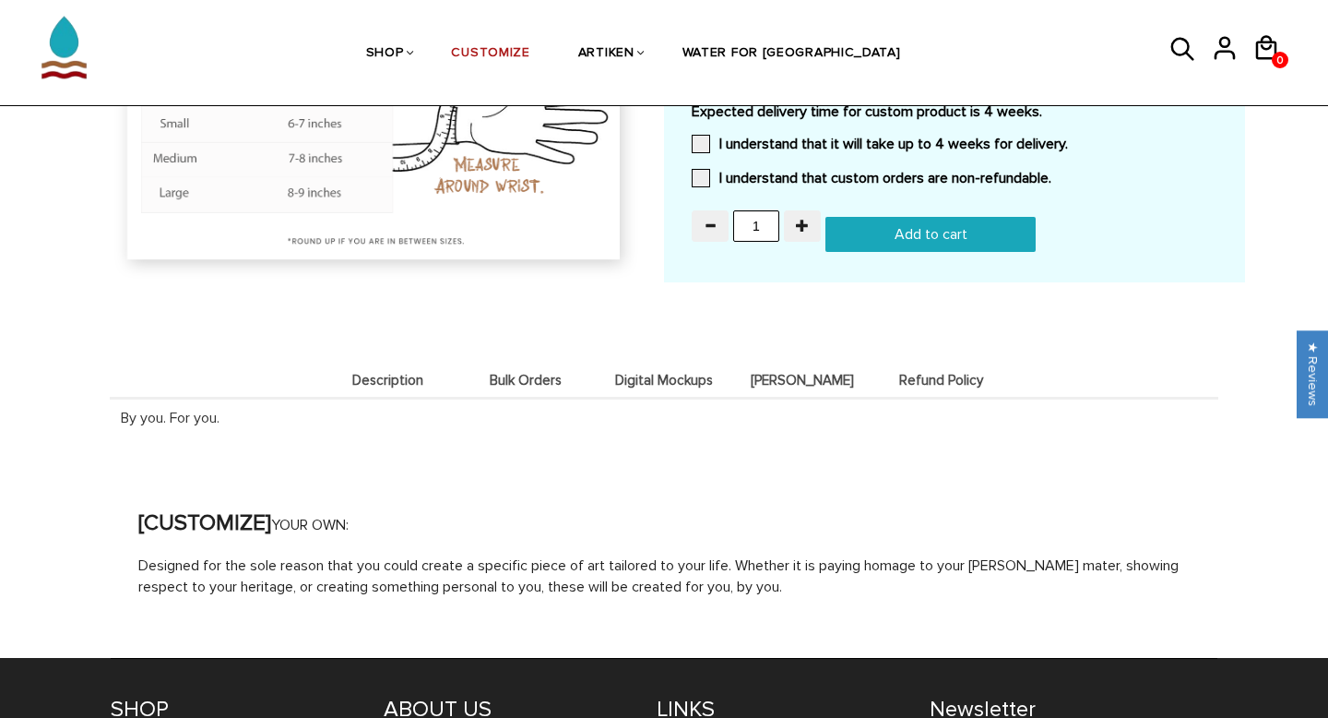
scroll to position [1102, 0]
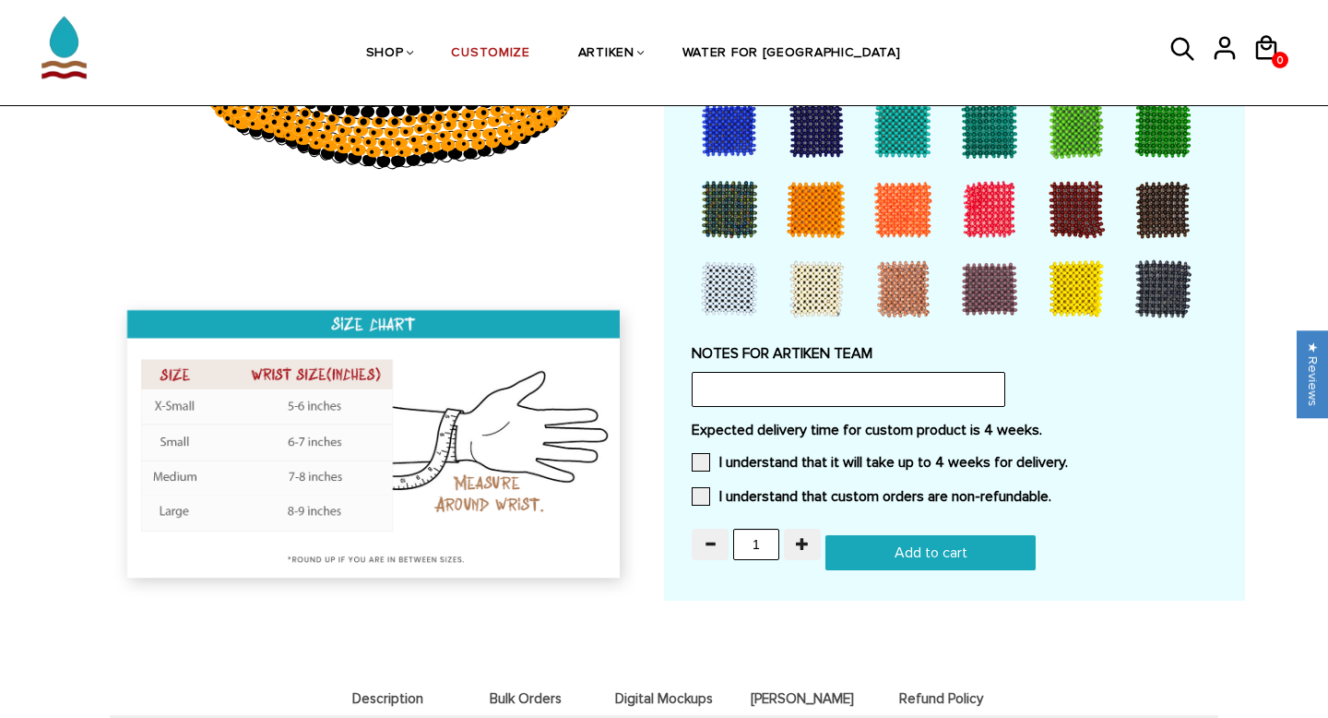
type input "GRSS 2025"
click at [752, 548] on input "1" at bounding box center [756, 543] width 46 height 31
drag, startPoint x: 766, startPoint y: 543, endPoint x: 730, endPoint y: 543, distance: 35.0
click at [730, 543] on div "1" at bounding box center [759, 543] width 134 height 31
click at [741, 460] on label "I understand that it will take up to 4 weeks for delivery." at bounding box center [880, 462] width 376 height 18
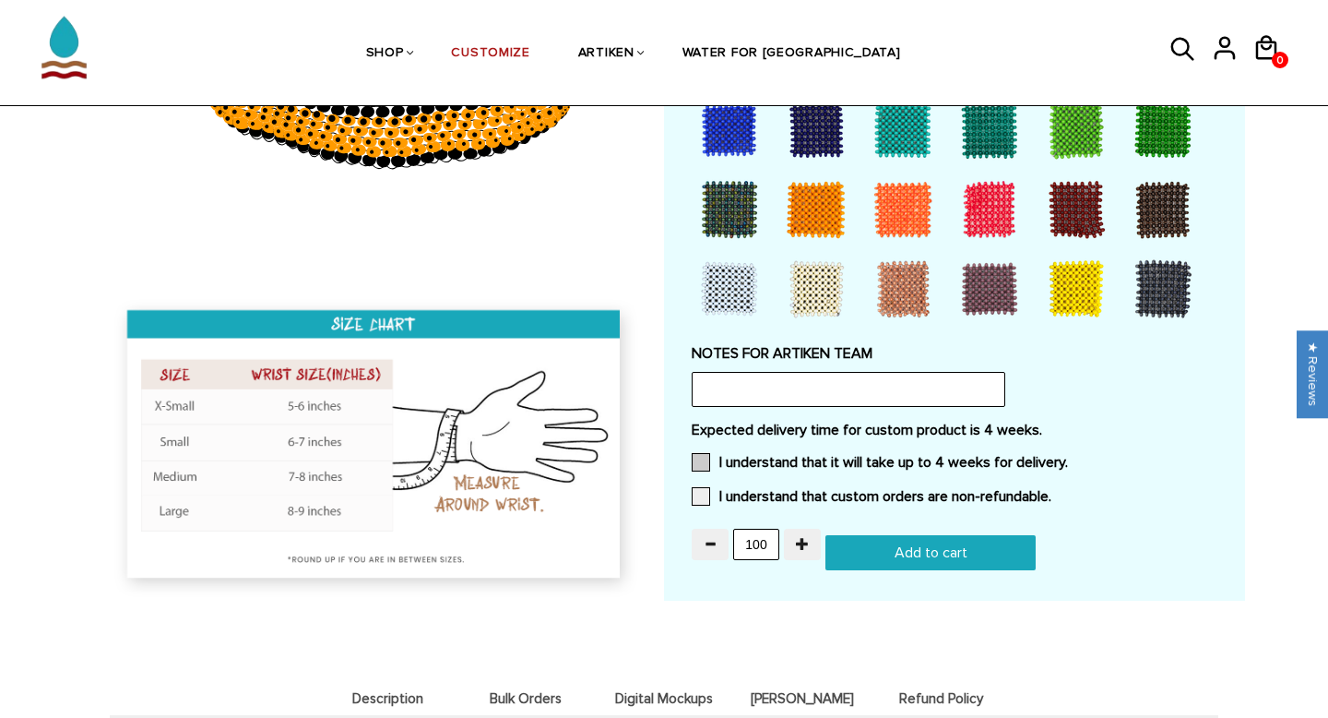
click at [1068, 457] on input "I understand that it will take up to 4 weeks for delivery." at bounding box center [1068, 457] width 0 height 0
click at [742, 490] on label "I understand that custom orders are non-refundable." at bounding box center [872, 496] width 360 height 18
click at [1051, 491] on input "I understand that custom orders are non-refundable." at bounding box center [1051, 491] width 0 height 0
click at [757, 538] on input "100" at bounding box center [756, 543] width 46 height 31
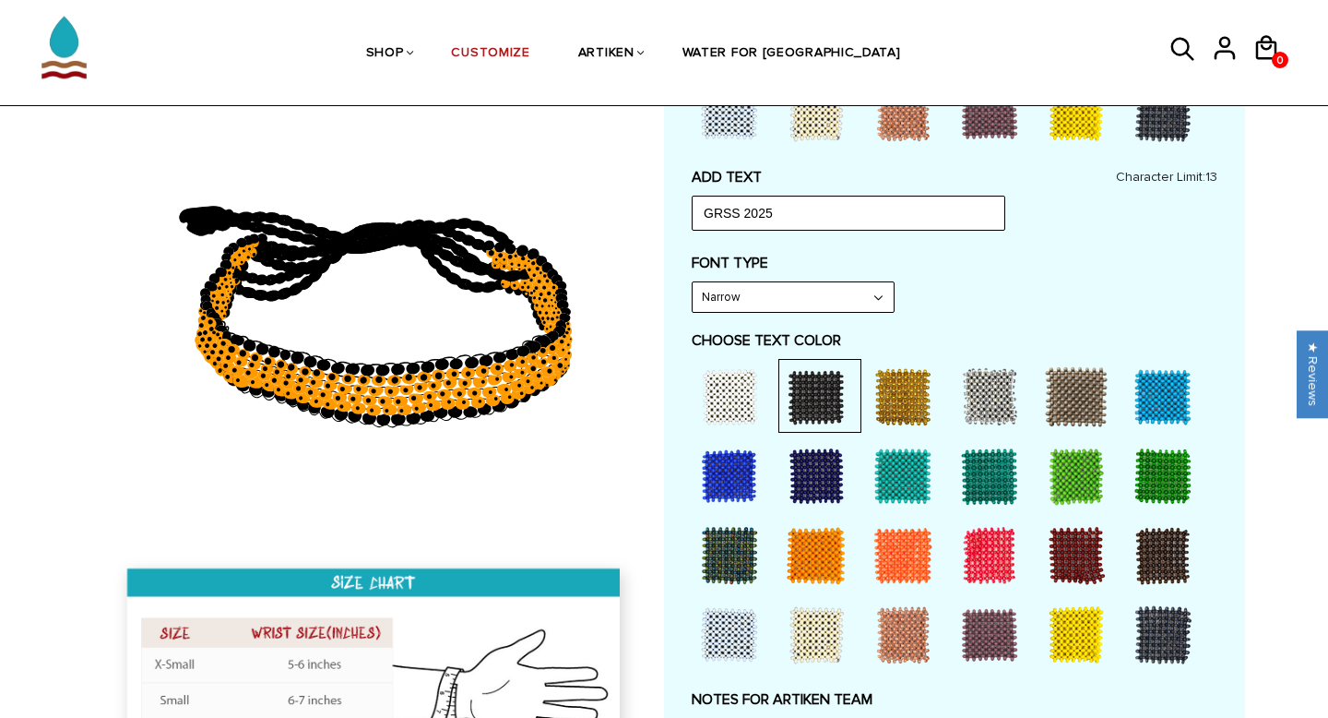
scroll to position [757, 0]
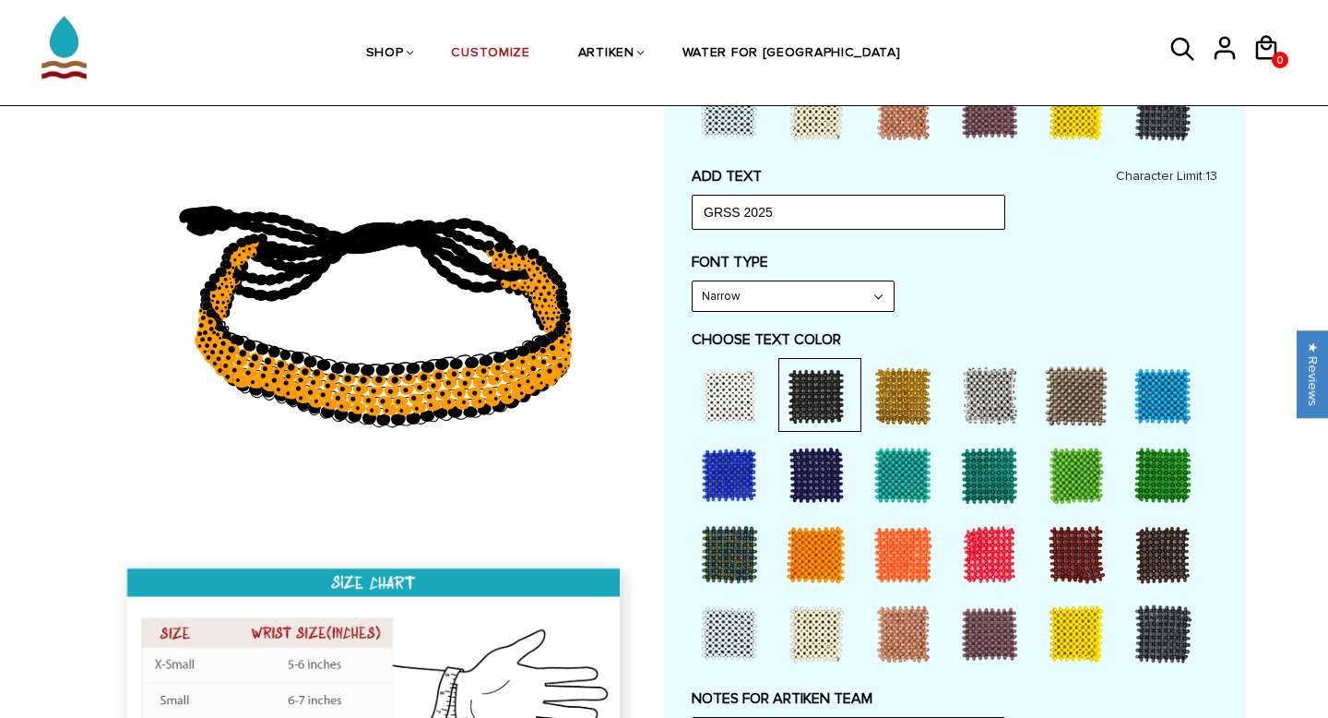
type input "45"
drag, startPoint x: 744, startPoint y: 209, endPoint x: 664, endPoint y: 208, distance: 80.2
click at [664, 208] on div "Customize Your Own CHOOSE TYPE OF BRACELET * Traditional Adjustable Traditional…" at bounding box center [954, 191] width 581 height 1512
click at [814, 216] on input "GRSS 2025" at bounding box center [849, 212] width 314 height 35
type input "GRSS 2025"
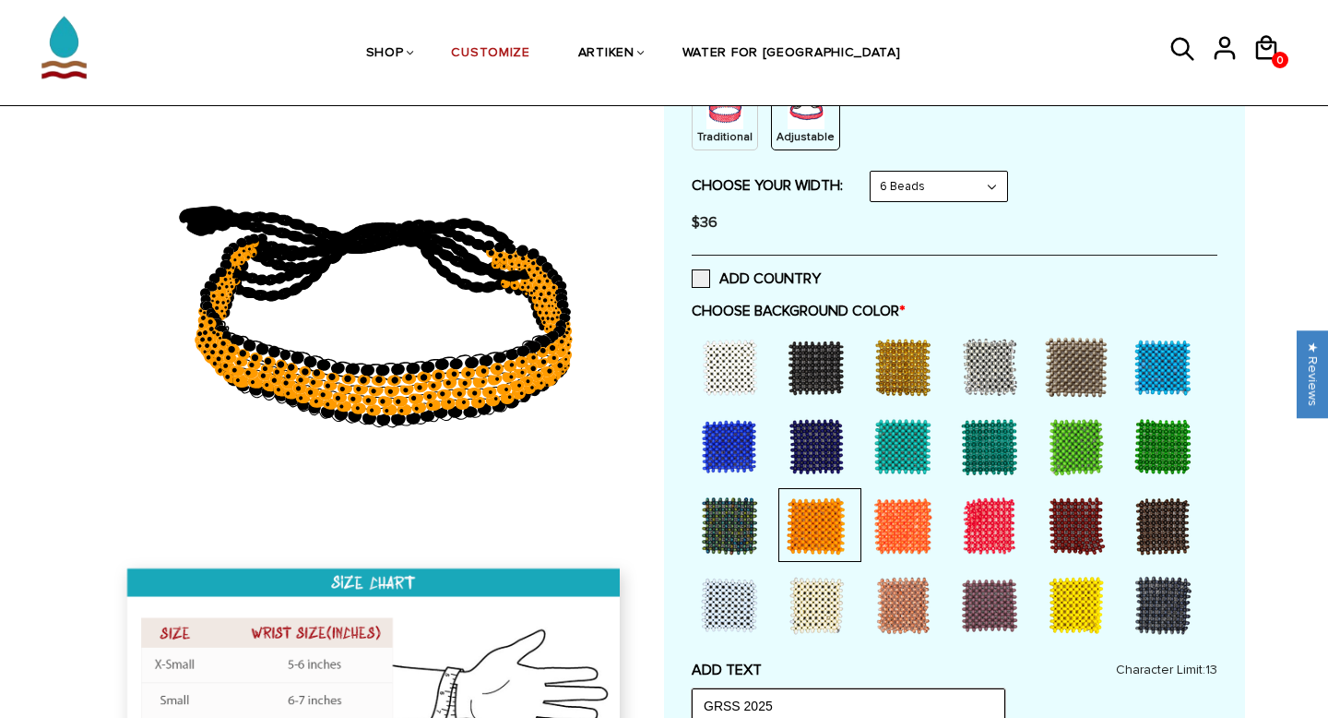
scroll to position [191, 0]
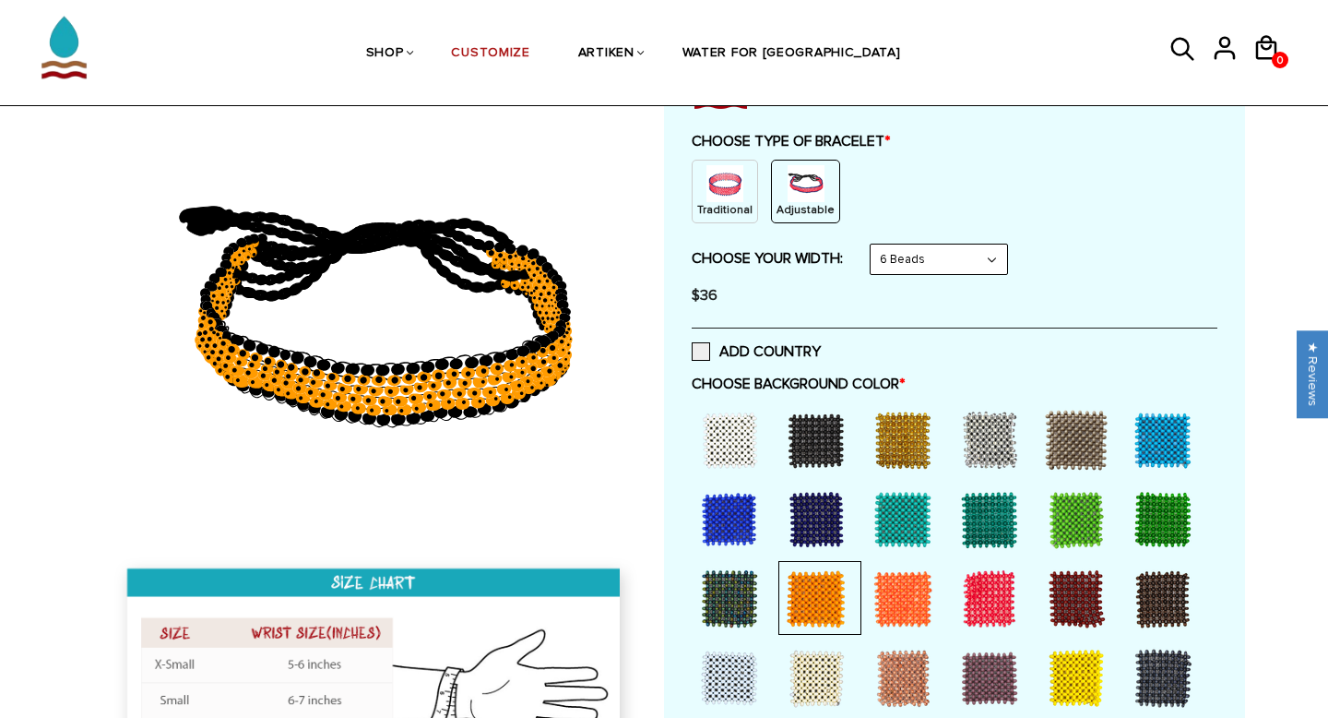
click at [923, 246] on select "8 Beads 6 Beads 10 Beads" at bounding box center [939, 259] width 137 height 30
select select "8-beads"
click at [874, 244] on select "8 Beads 6 Beads 10 Beads" at bounding box center [939, 259] width 137 height 30
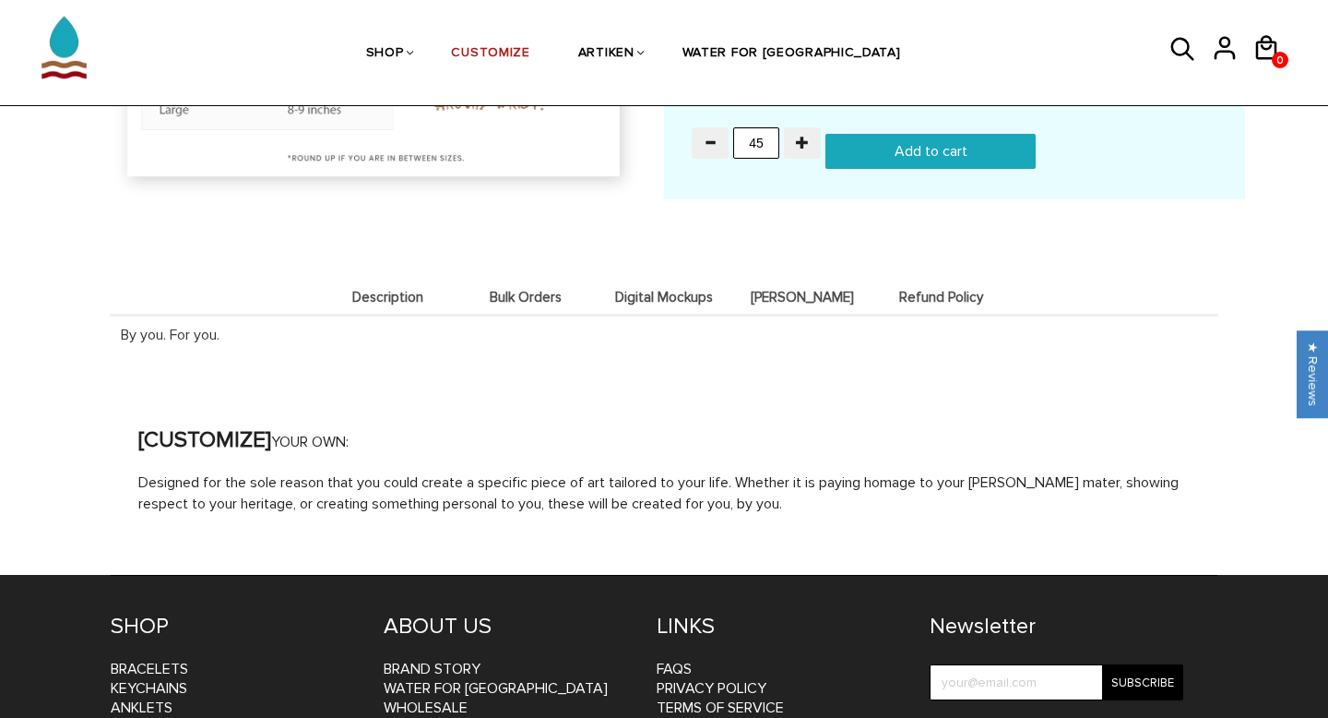
scroll to position [1741, 0]
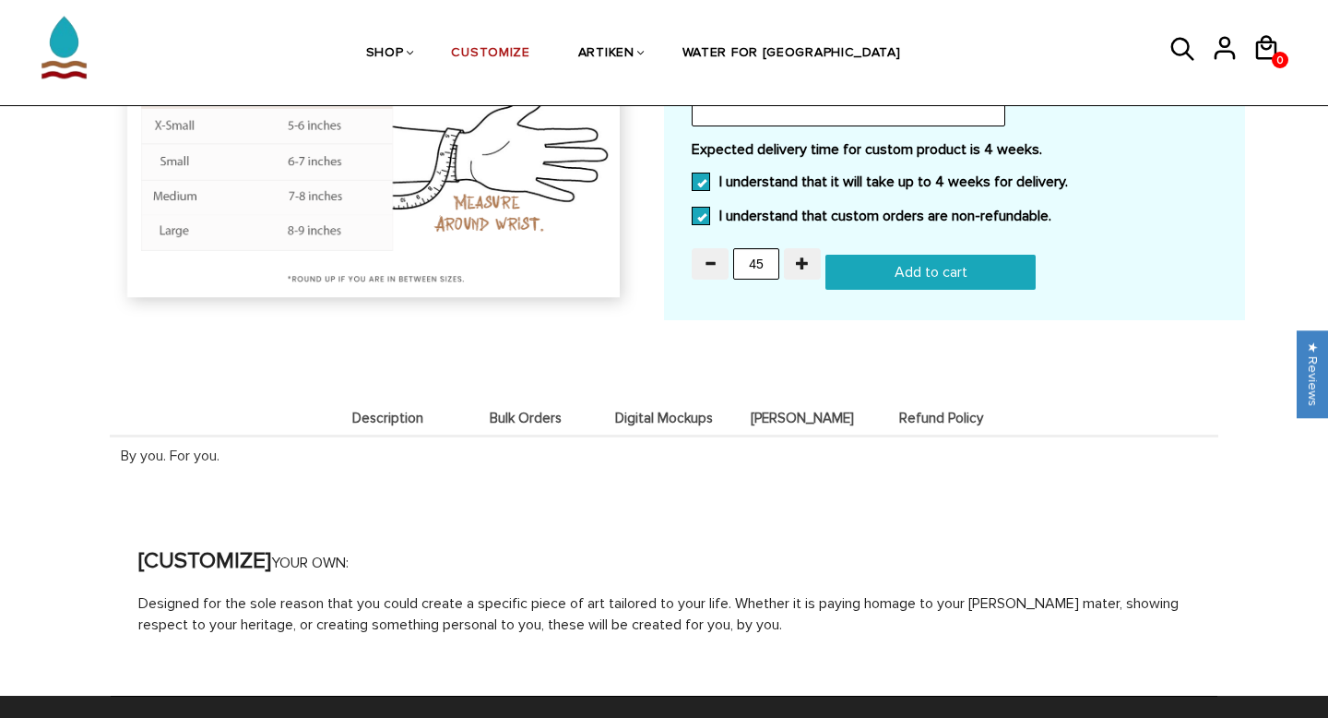
click at [873, 255] on input "Add to cart" at bounding box center [930, 272] width 210 height 35
type input "Add to cart"
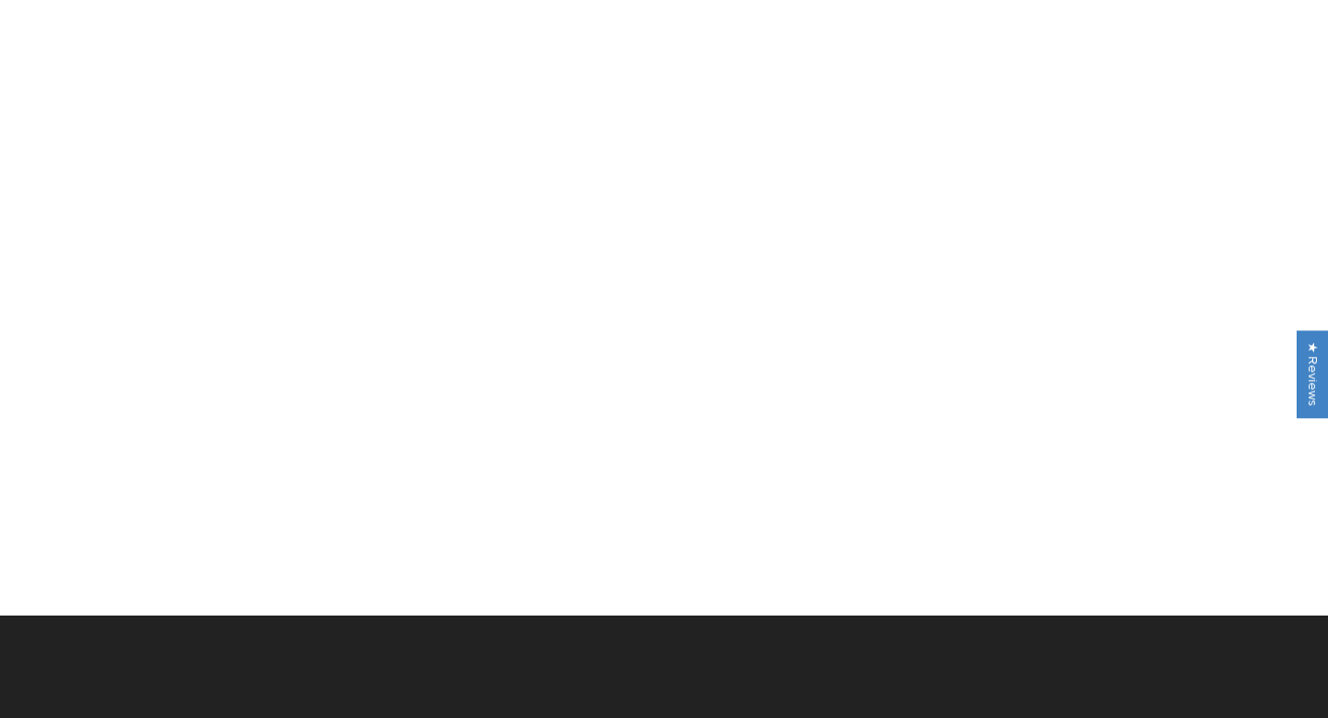
scroll to position [1741, 0]
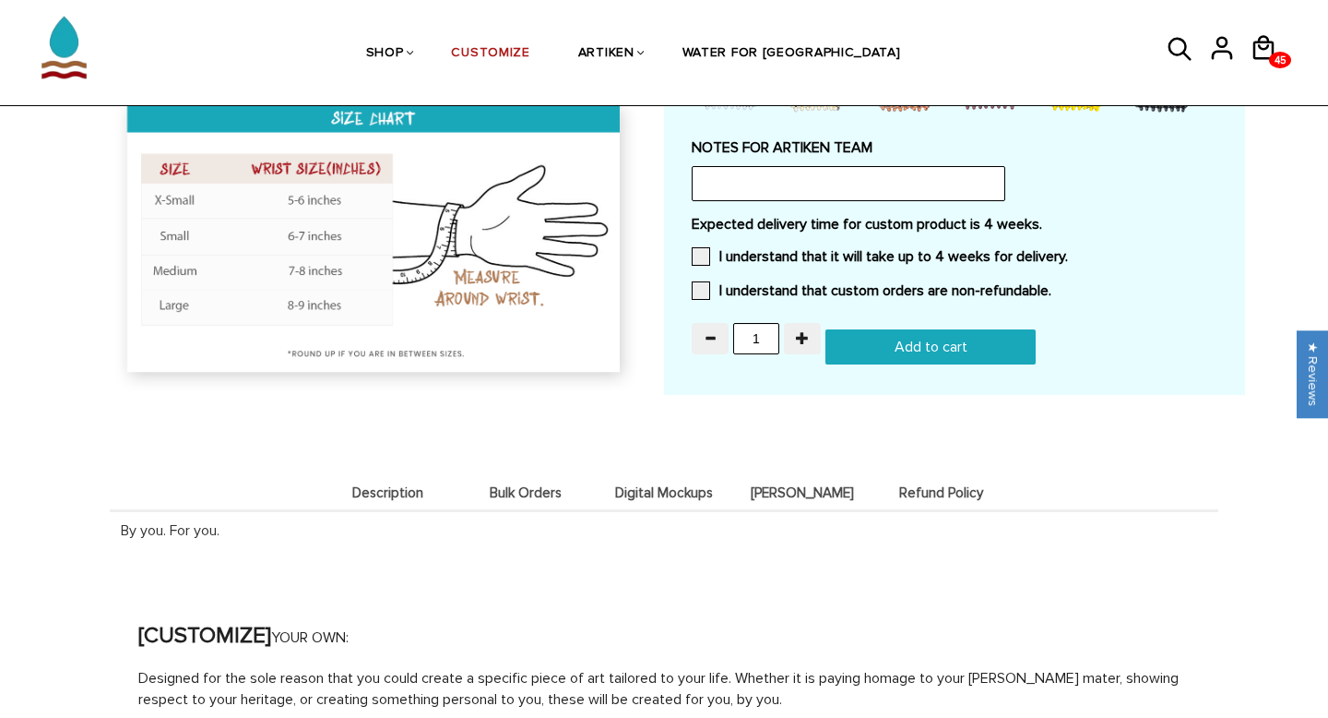
click at [540, 493] on span "Bulk Orders" at bounding box center [525, 493] width 129 height 16
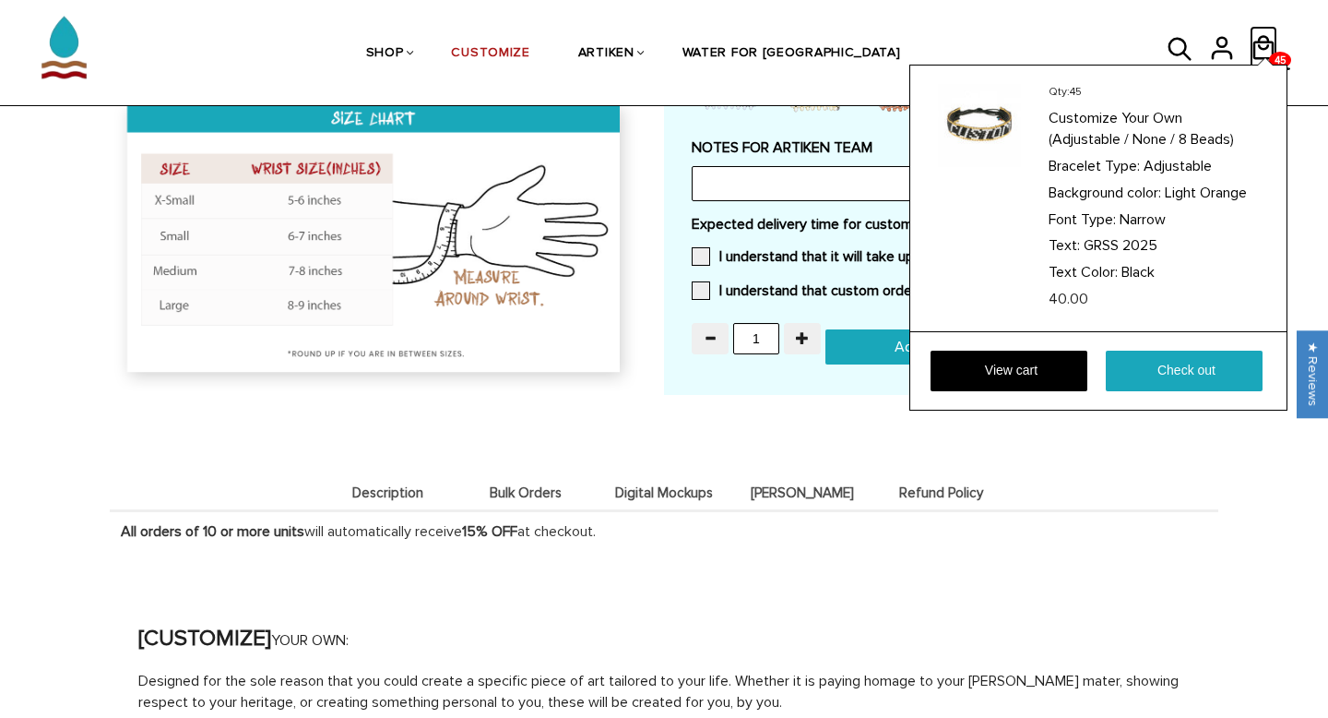
click at [1266, 46] on icon at bounding box center [1263, 47] width 21 height 24
